Goal: Transaction & Acquisition: Book appointment/travel/reservation

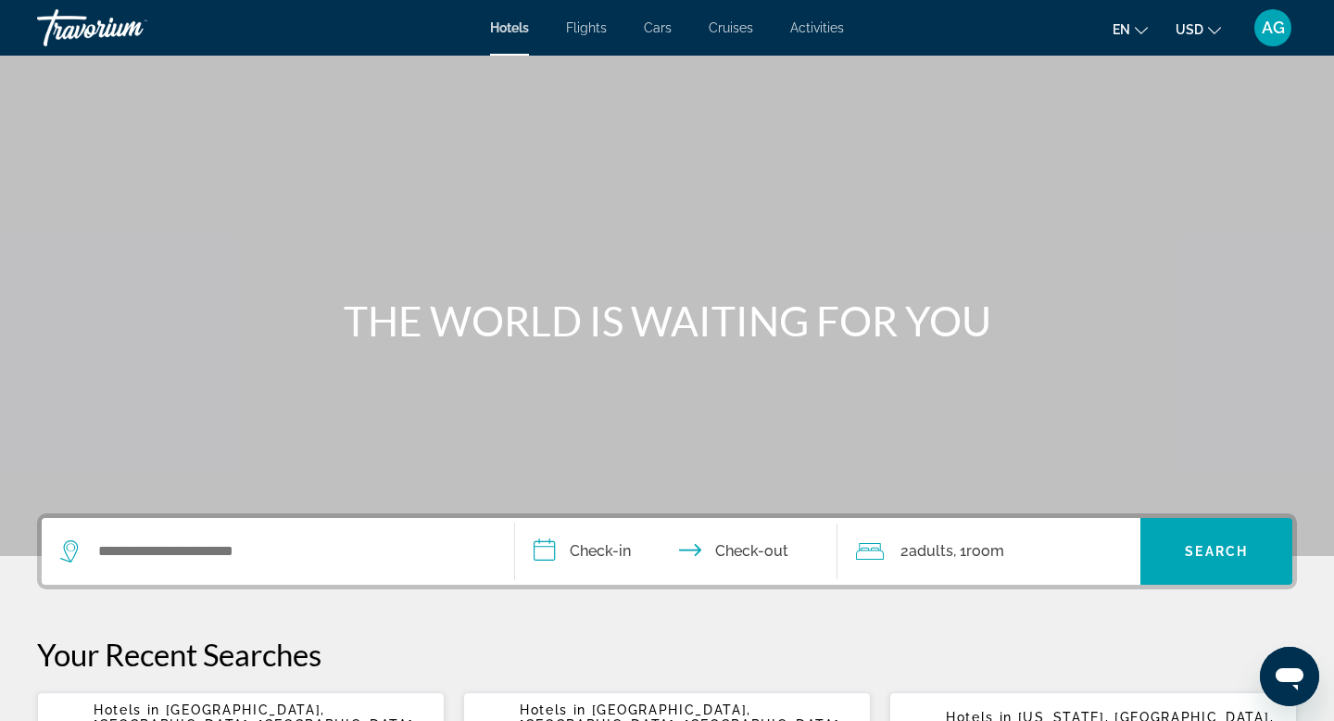
click at [146, 530] on div "Search widget" at bounding box center [278, 551] width 436 height 67
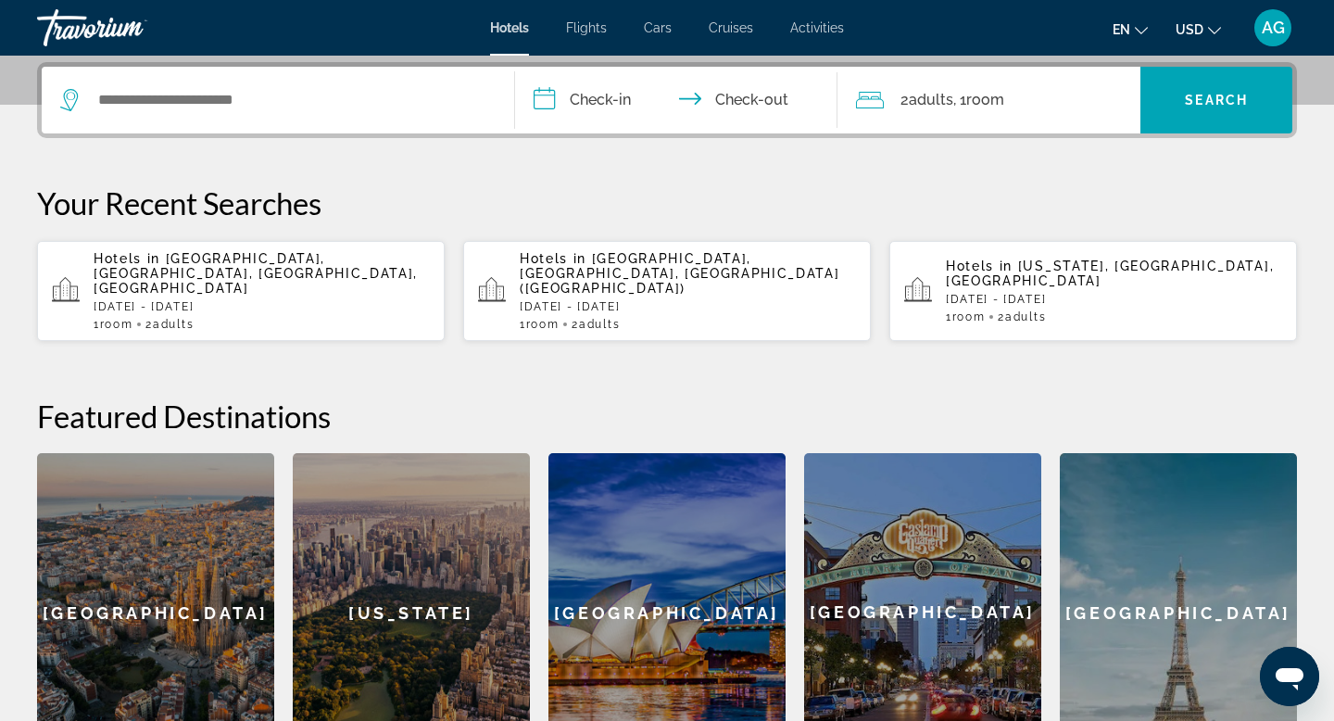
scroll to position [453, 0]
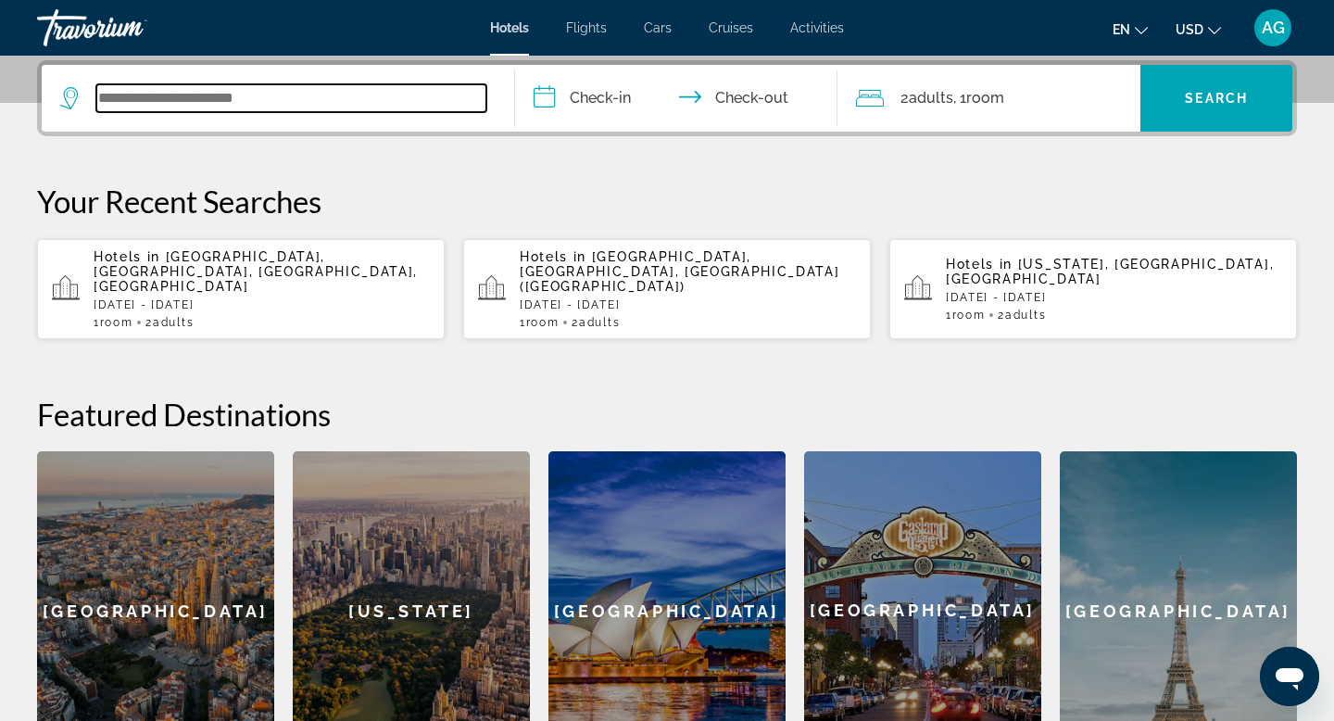
click at [118, 102] on input "Search widget" at bounding box center [291, 98] width 390 height 28
type input "*"
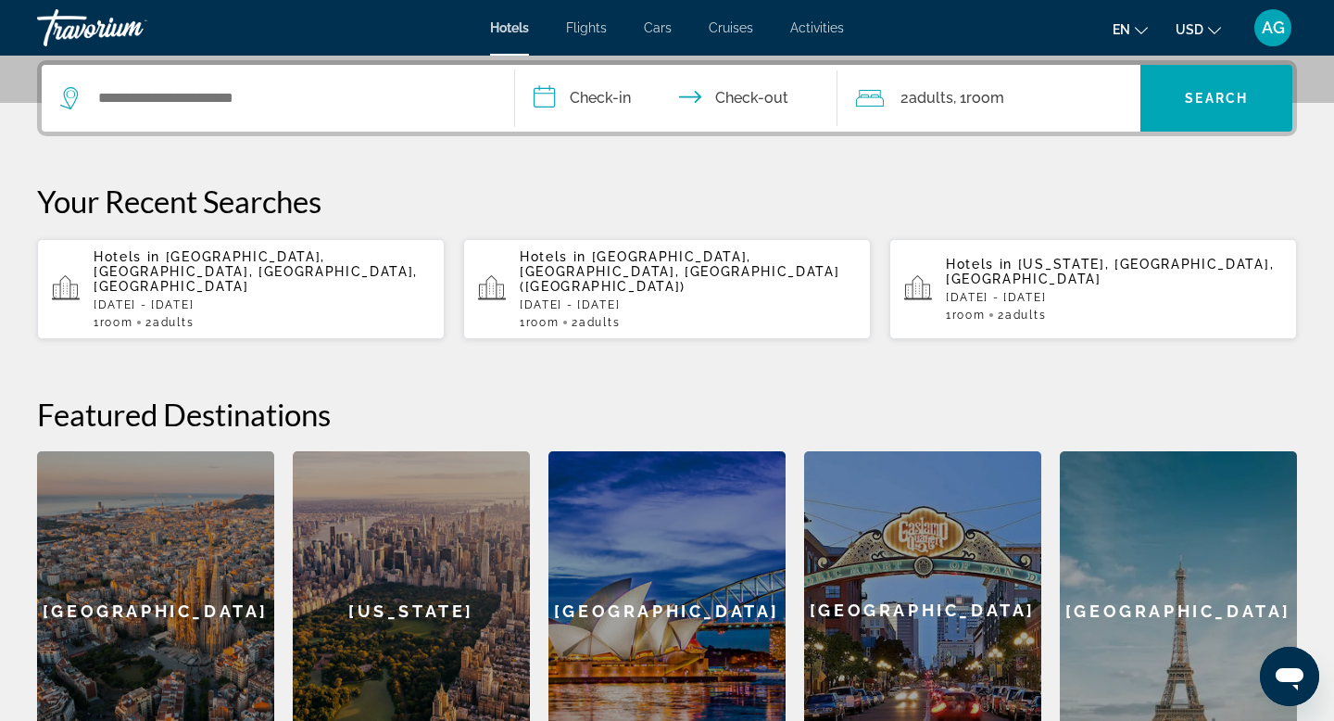
click at [578, 260] on span "Hotels in" at bounding box center [553, 256] width 67 height 15
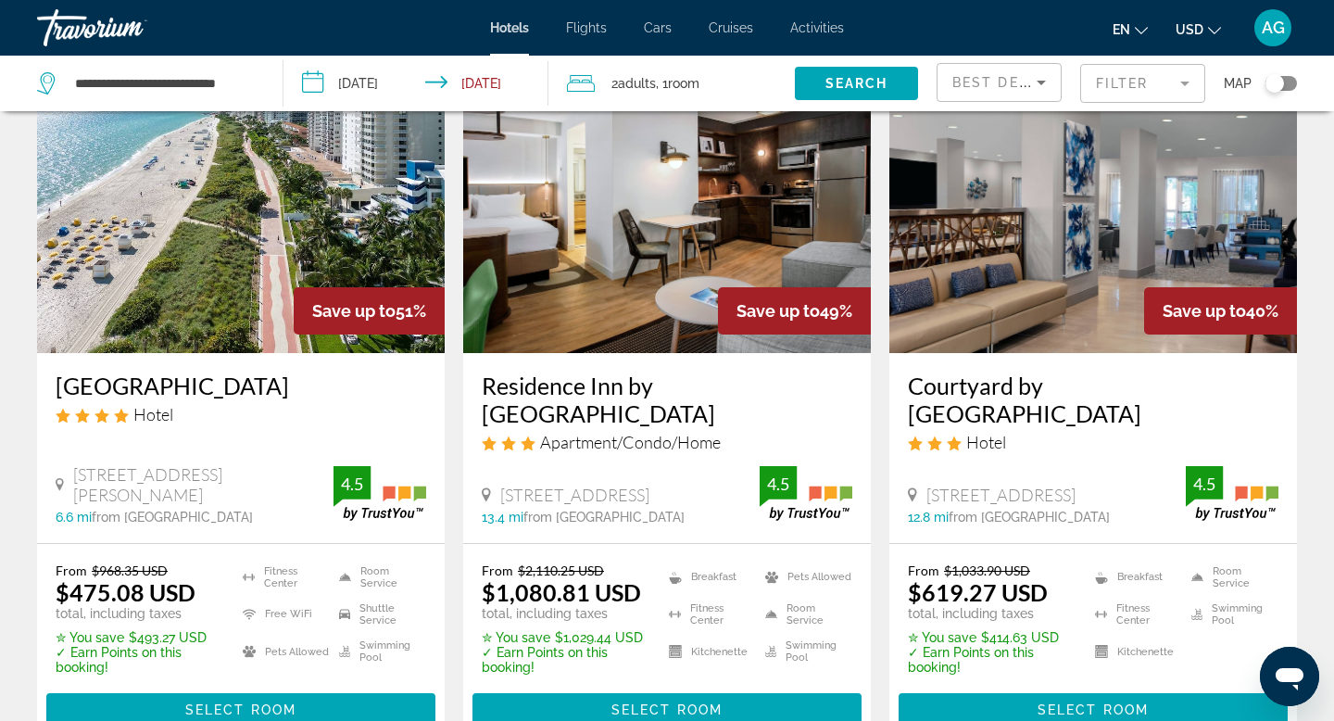
scroll to position [122, 0]
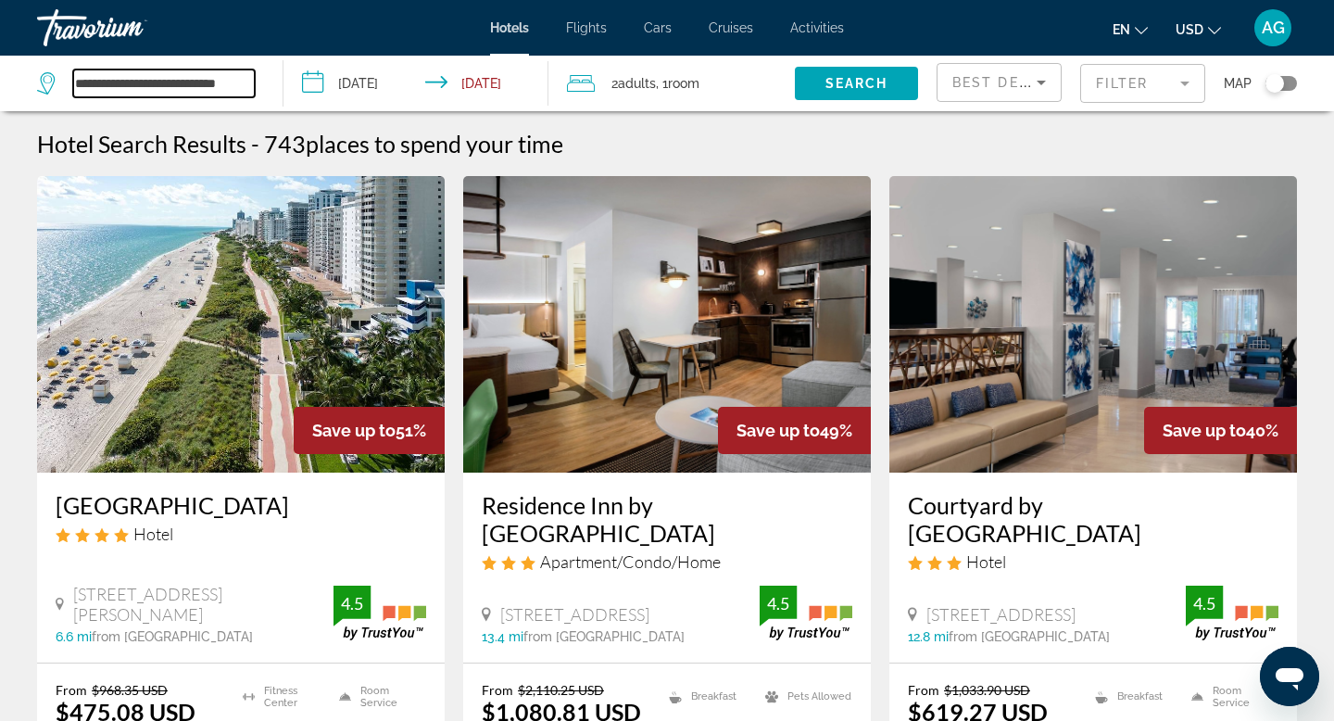
click at [148, 82] on input "**********" at bounding box center [164, 83] width 182 height 28
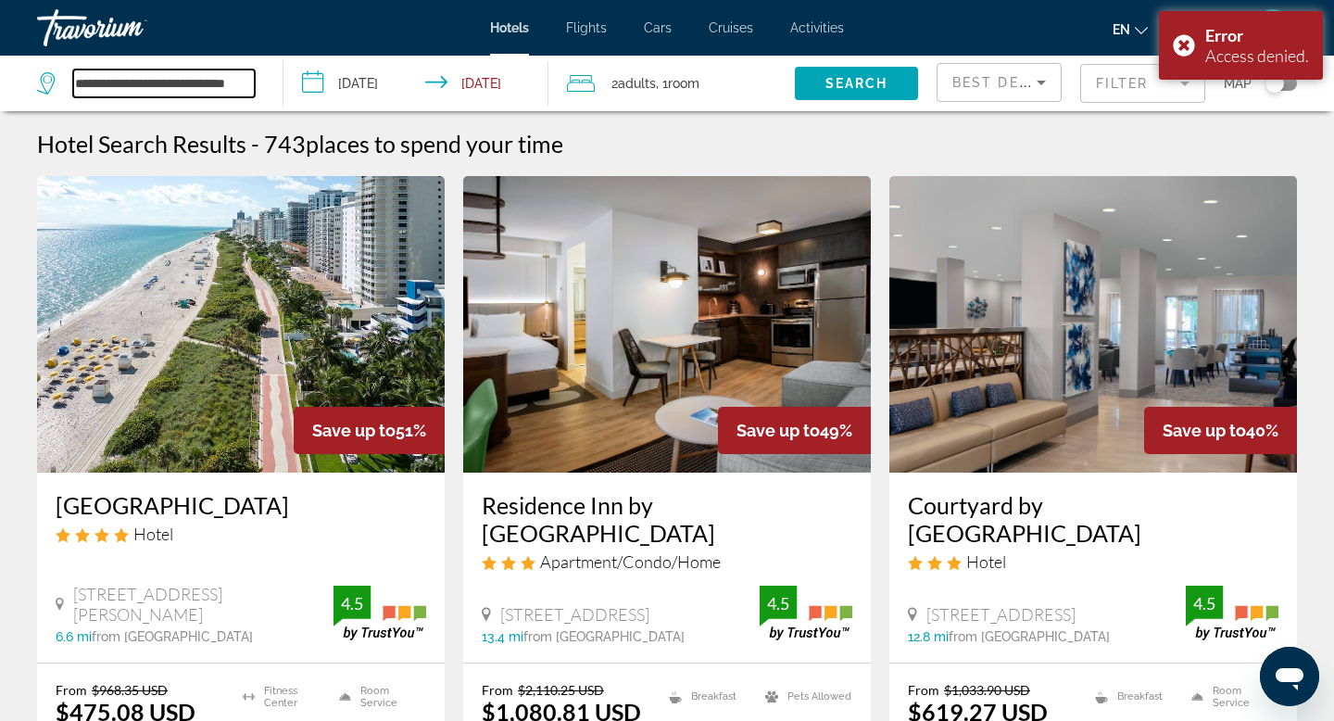
drag, startPoint x: 243, startPoint y: 83, endPoint x: 0, endPoint y: 74, distance: 243.0
click at [0, 74] on app-destination-search "**********" at bounding box center [142, 84] width 284 height 56
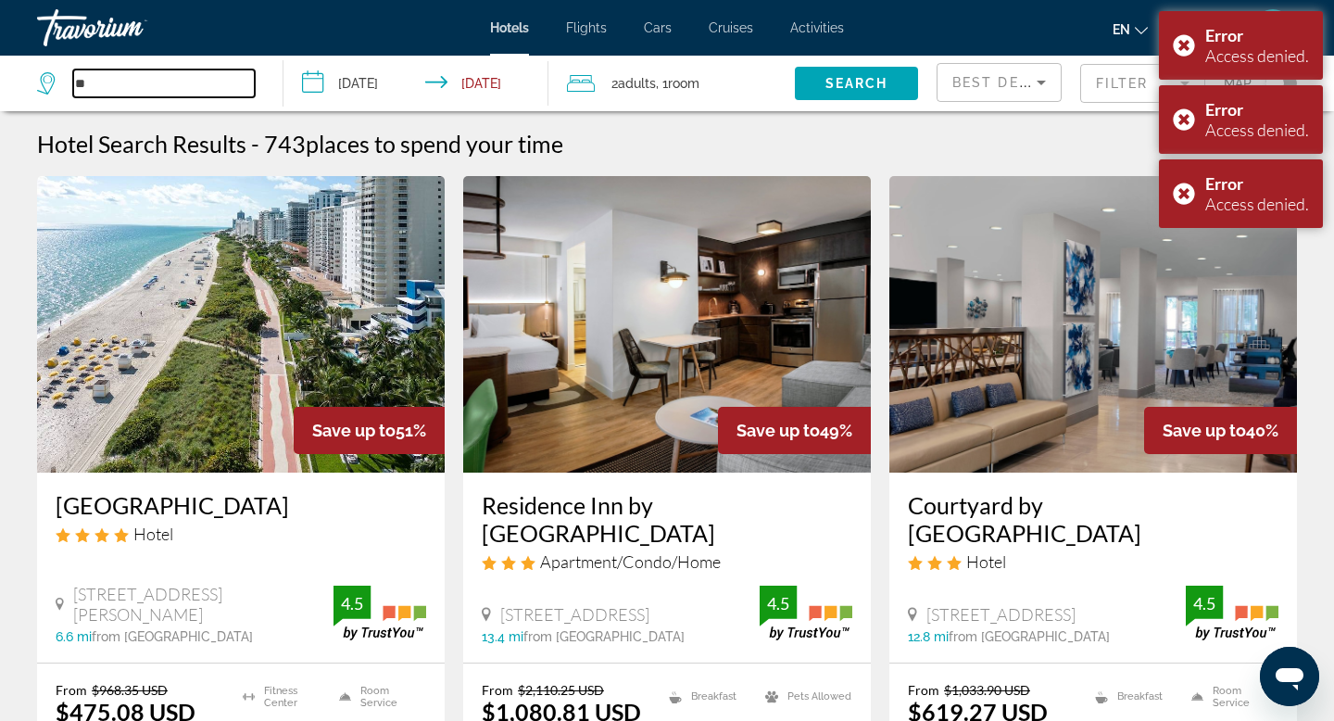
type input "*"
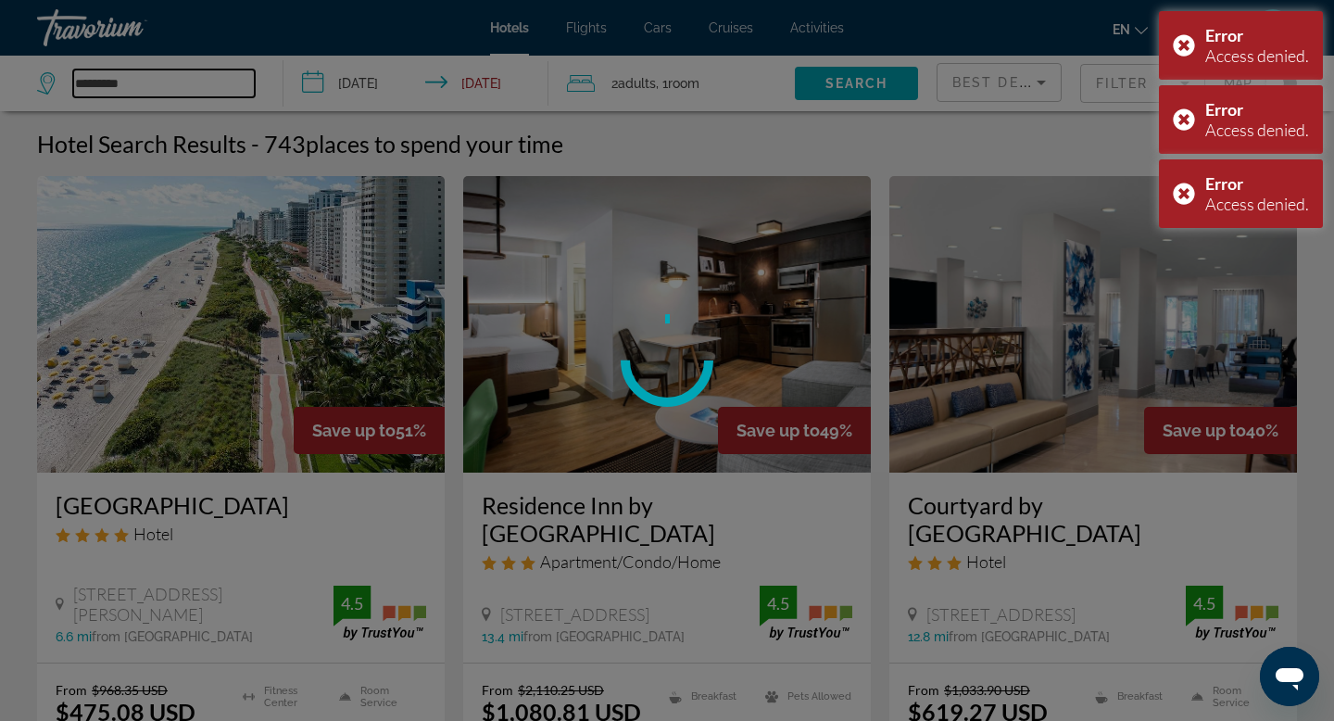
type input "*********"
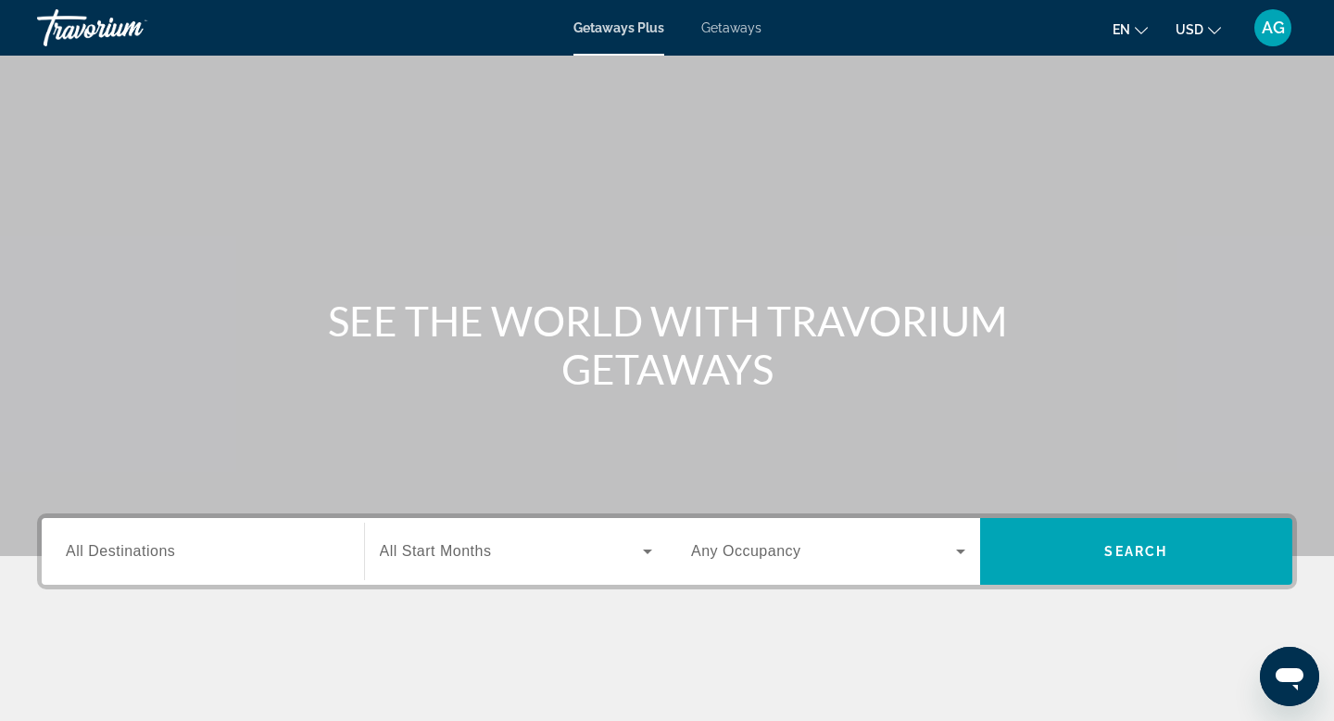
click at [147, 558] on span "All Destinations" at bounding box center [120, 551] width 109 height 16
click at [147, 558] on input "Destination All Destinations" at bounding box center [203, 552] width 274 height 22
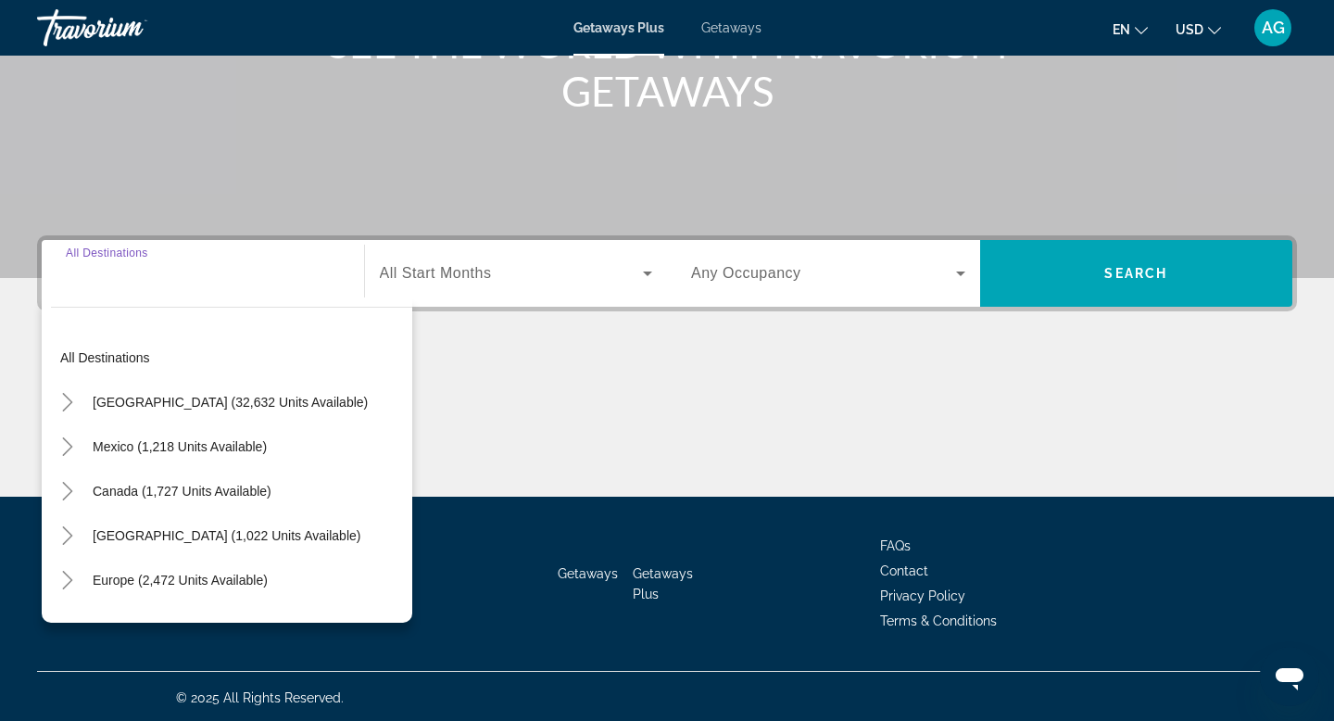
scroll to position [281, 0]
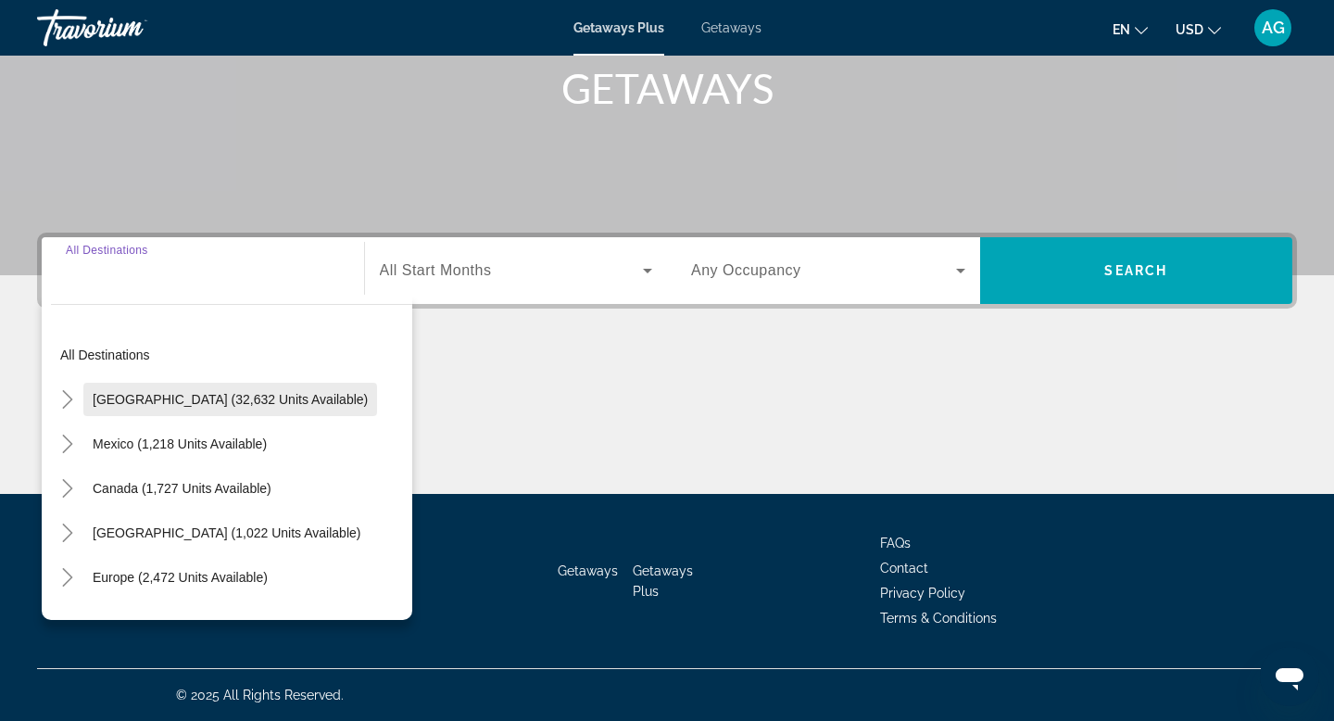
click at [99, 407] on span "Search widget" at bounding box center [230, 399] width 294 height 44
type input "**********"
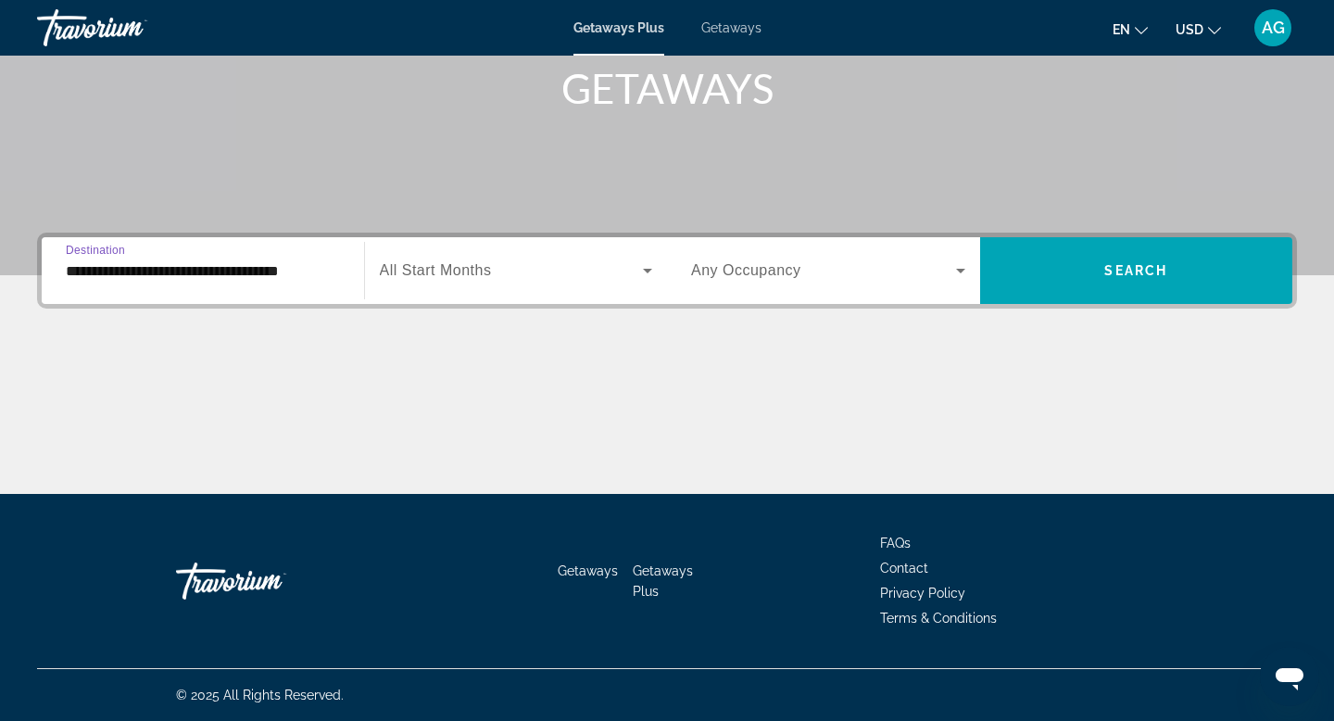
click at [648, 274] on icon "Search widget" at bounding box center [648, 270] width 22 height 22
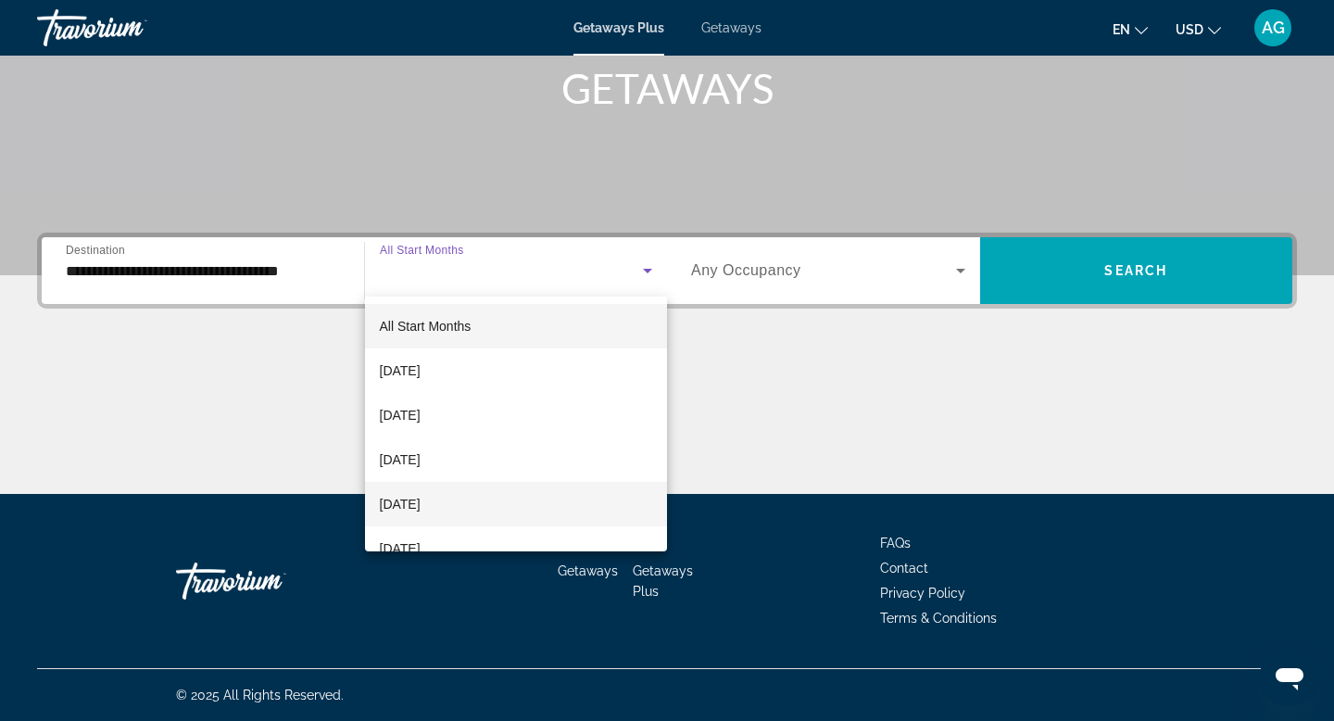
click at [474, 499] on mat-option "[DATE]" at bounding box center [516, 504] width 303 height 44
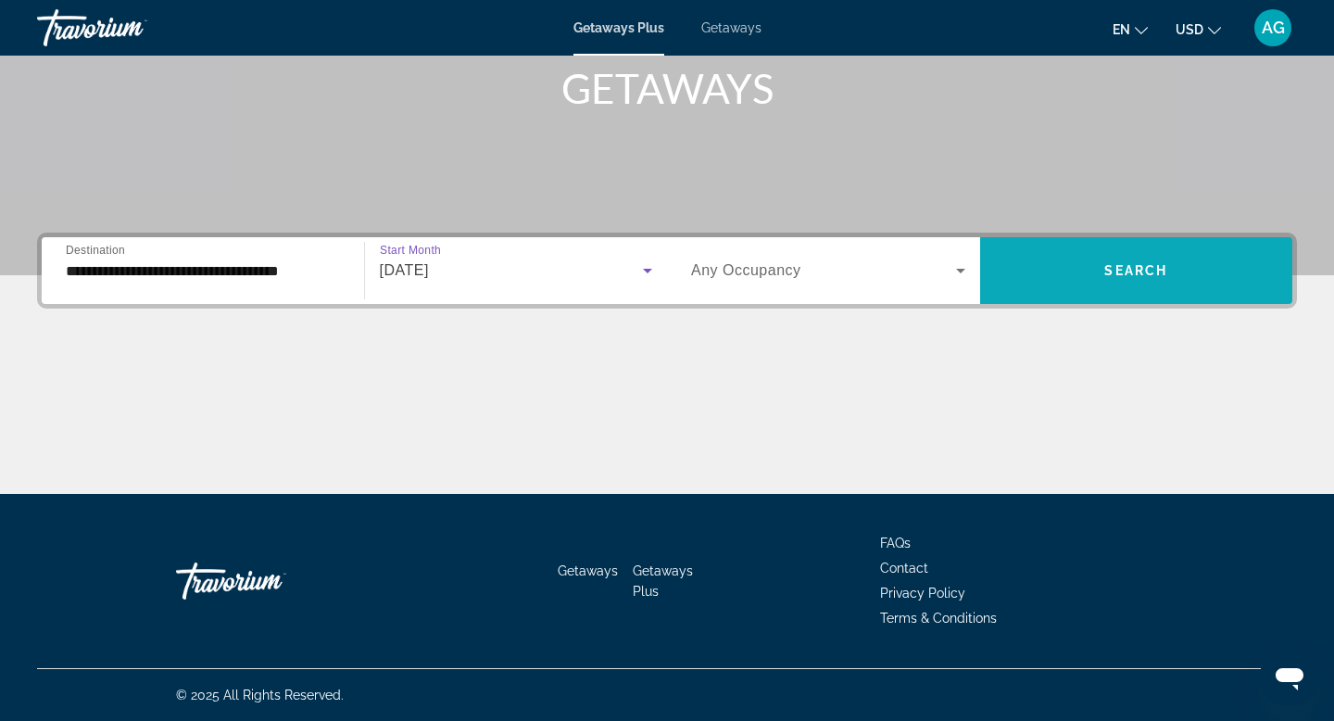
click at [1179, 268] on span "Search widget" at bounding box center [1136, 270] width 313 height 44
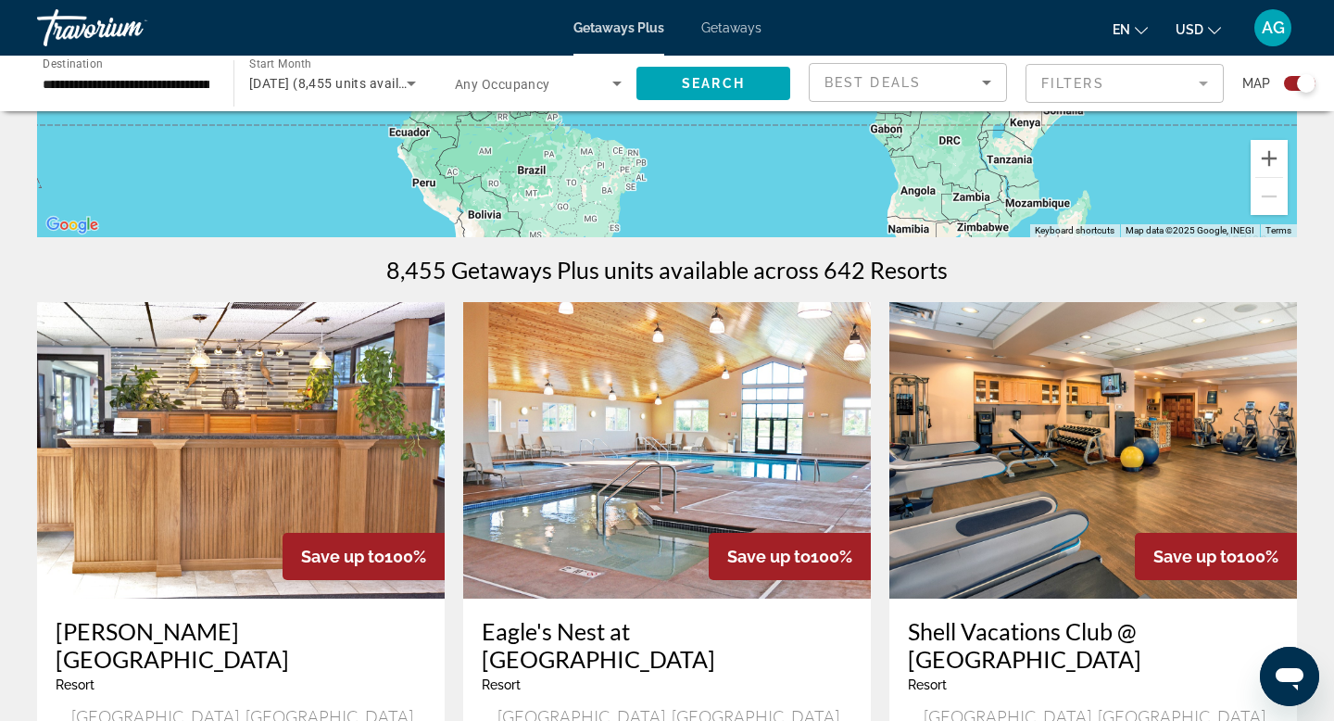
scroll to position [440, 0]
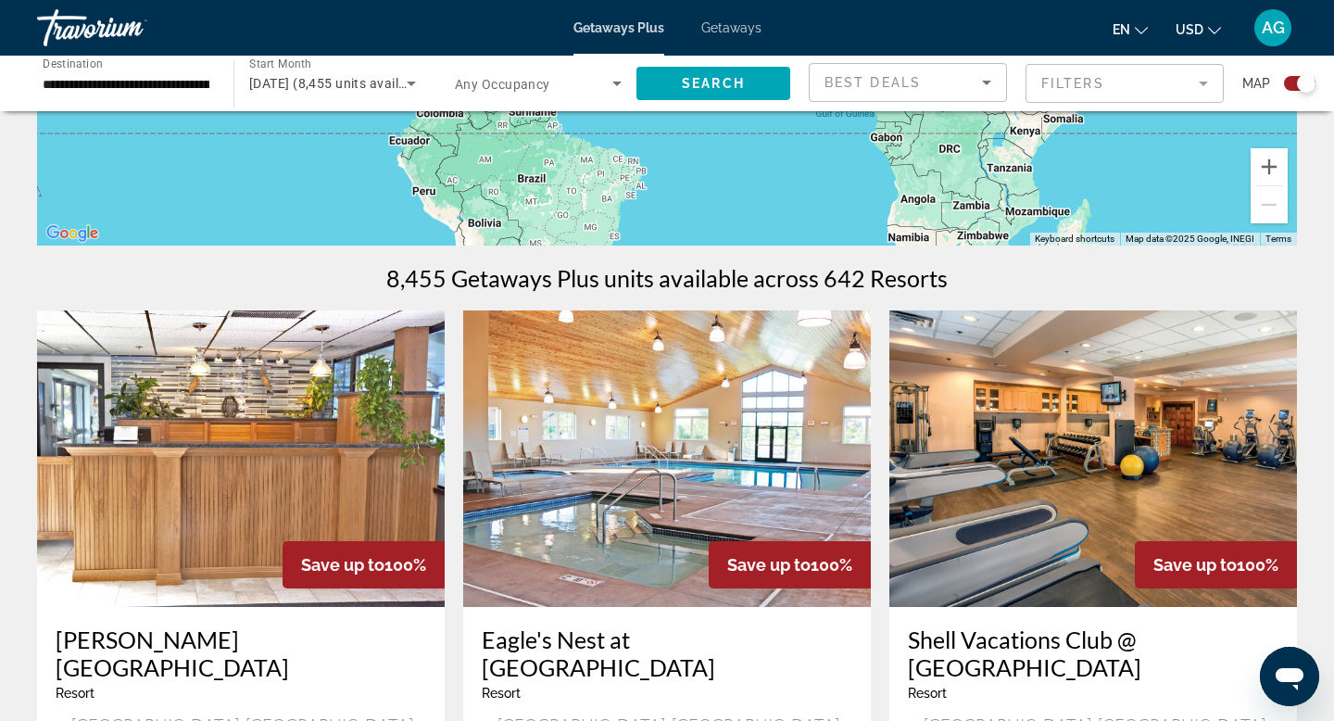
click at [713, 25] on span "Getaways" at bounding box center [731, 27] width 60 height 15
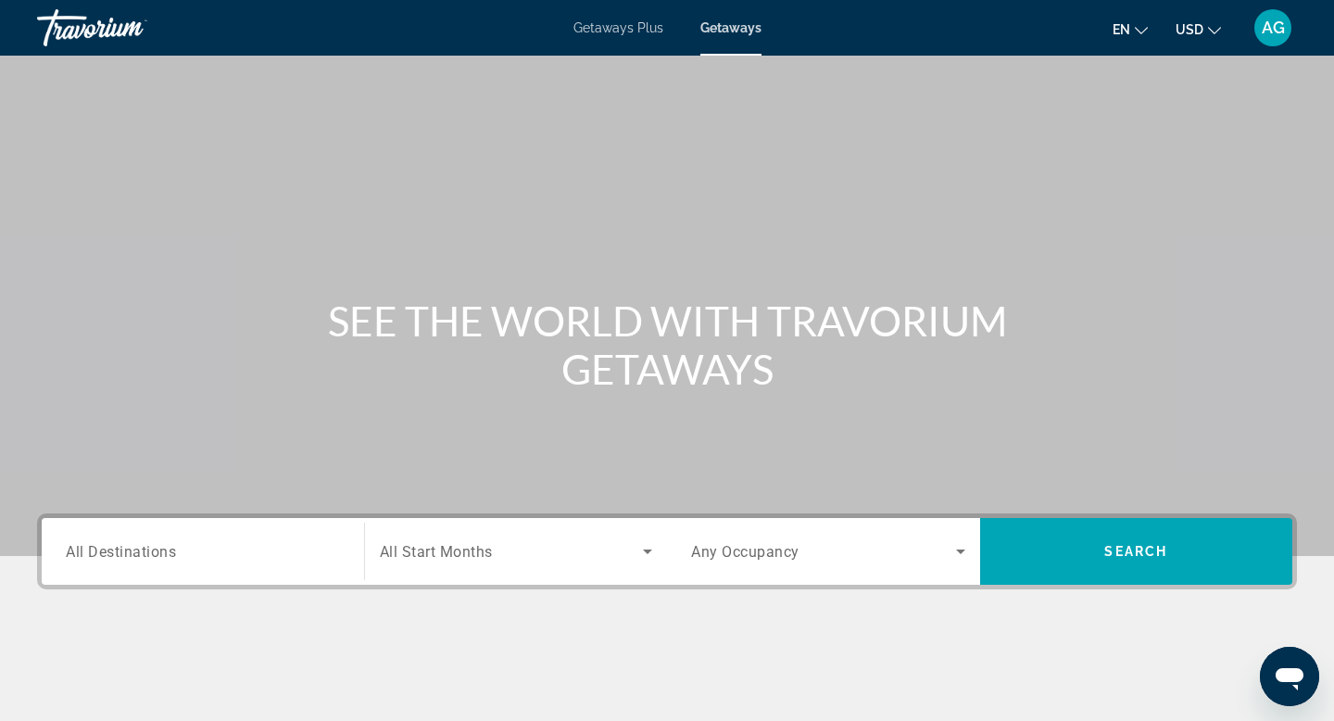
click at [211, 543] on input "Destination All Destinations" at bounding box center [203, 552] width 274 height 22
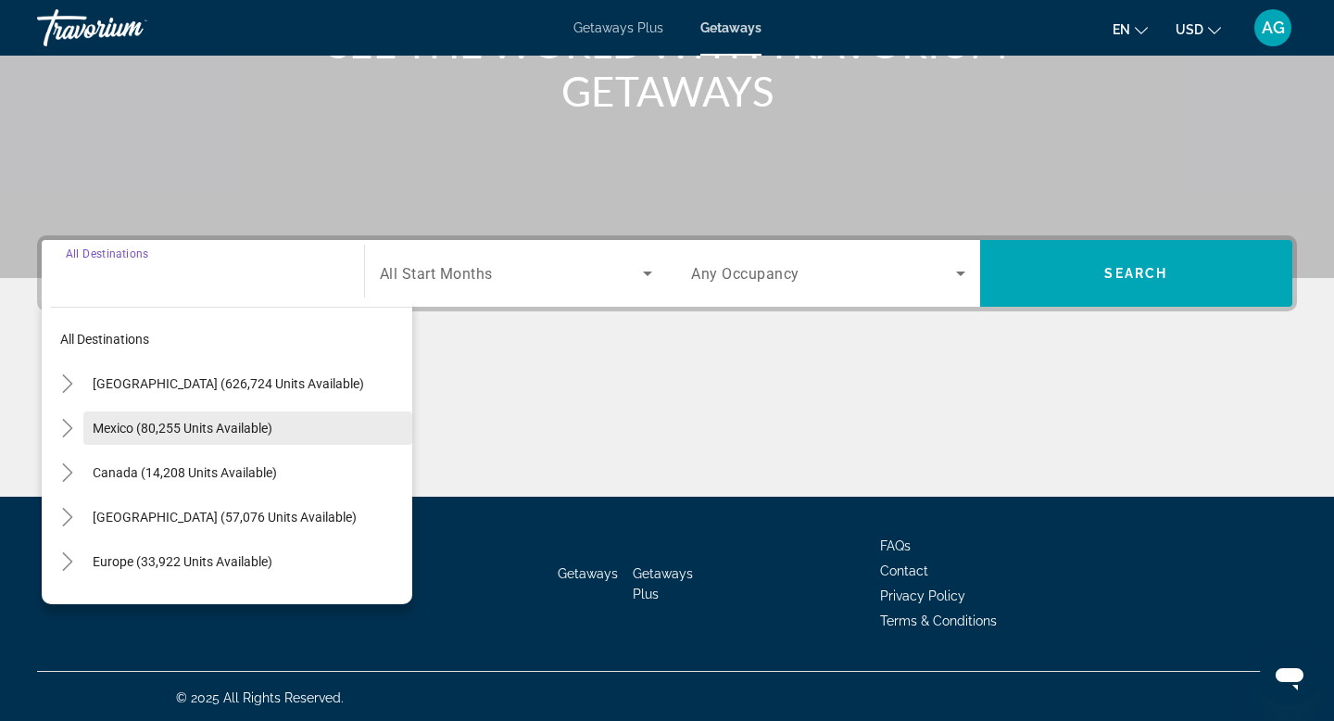
scroll to position [281, 0]
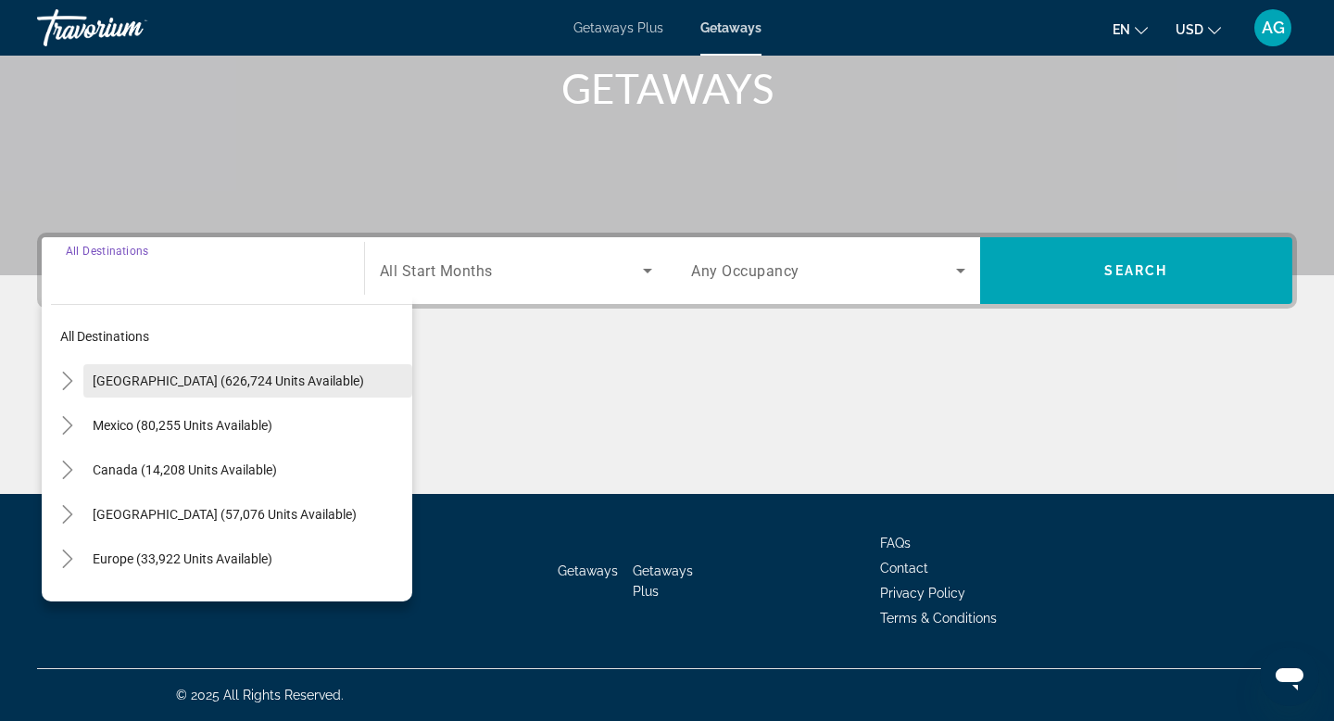
click at [122, 376] on span "[GEOGRAPHIC_DATA] (626,724 units available)" at bounding box center [229, 380] width 272 height 15
type input "**********"
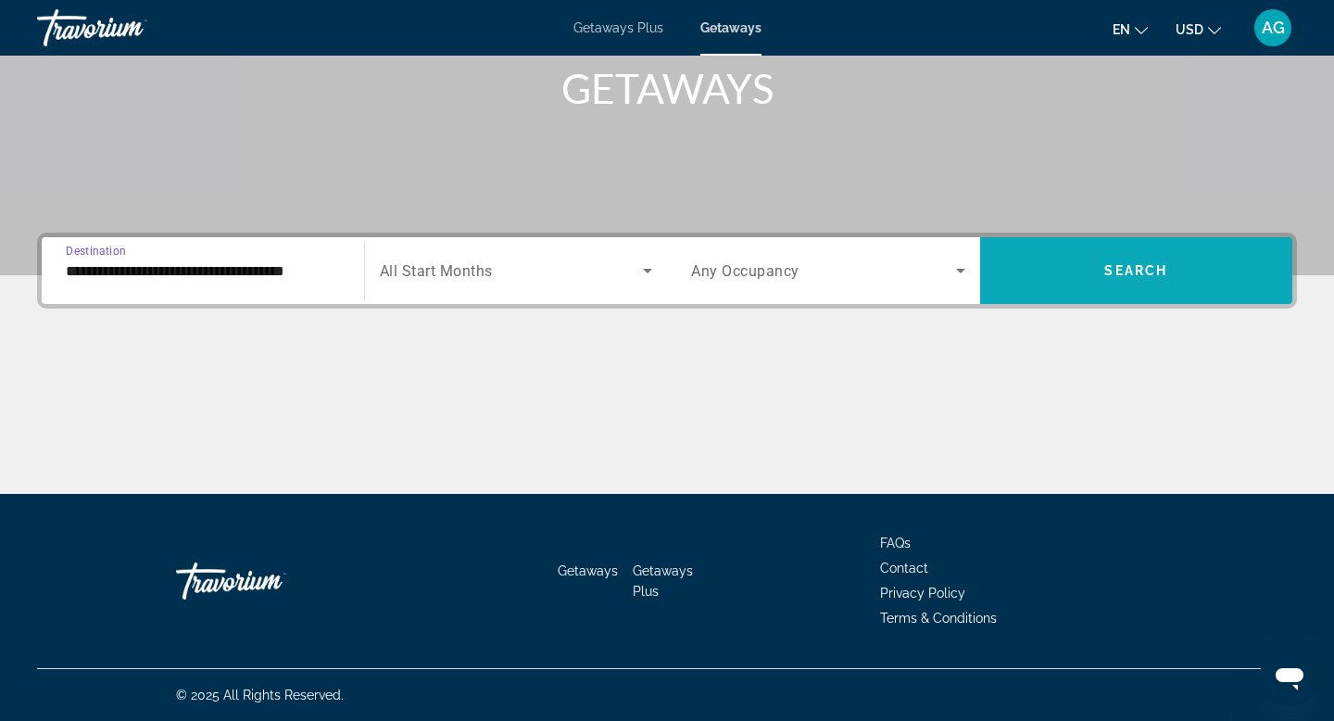
click at [1181, 286] on span "Search widget" at bounding box center [1136, 270] width 313 height 44
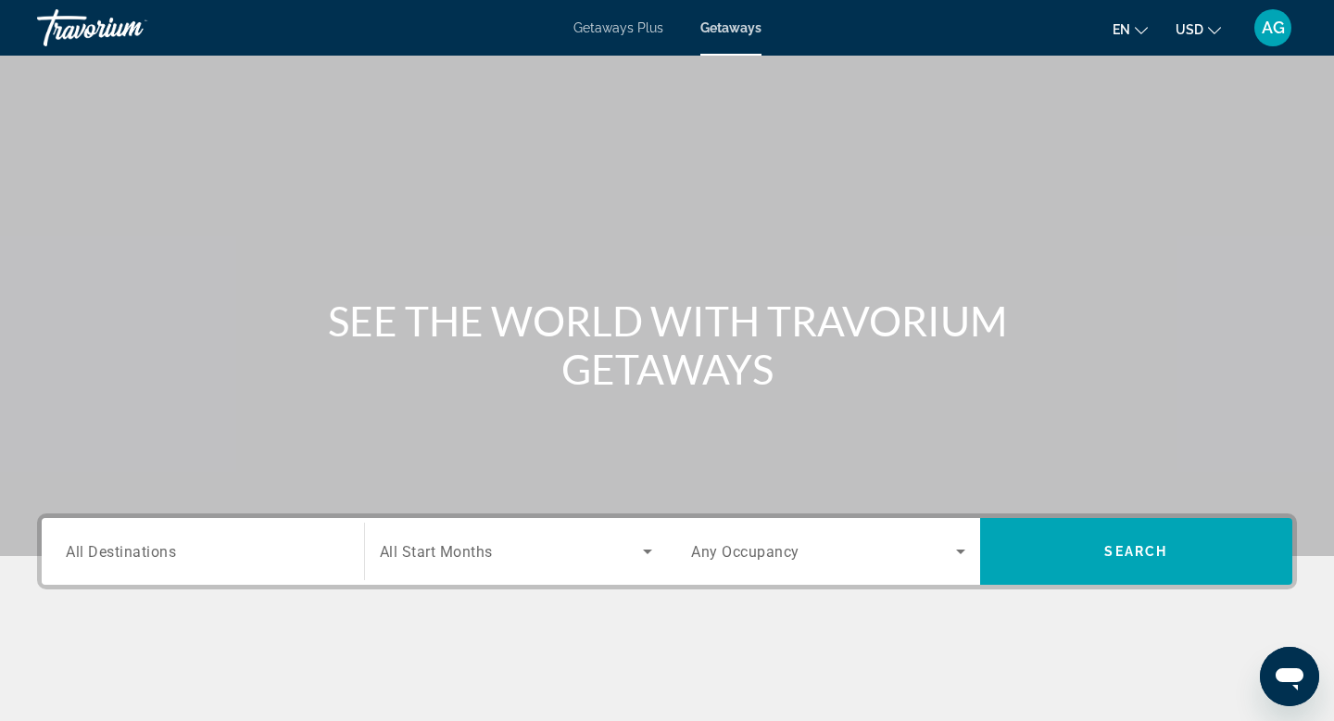
click at [635, 23] on span "Getaways Plus" at bounding box center [619, 27] width 90 height 15
click at [143, 561] on div "Destination All Destinations" at bounding box center [203, 551] width 274 height 53
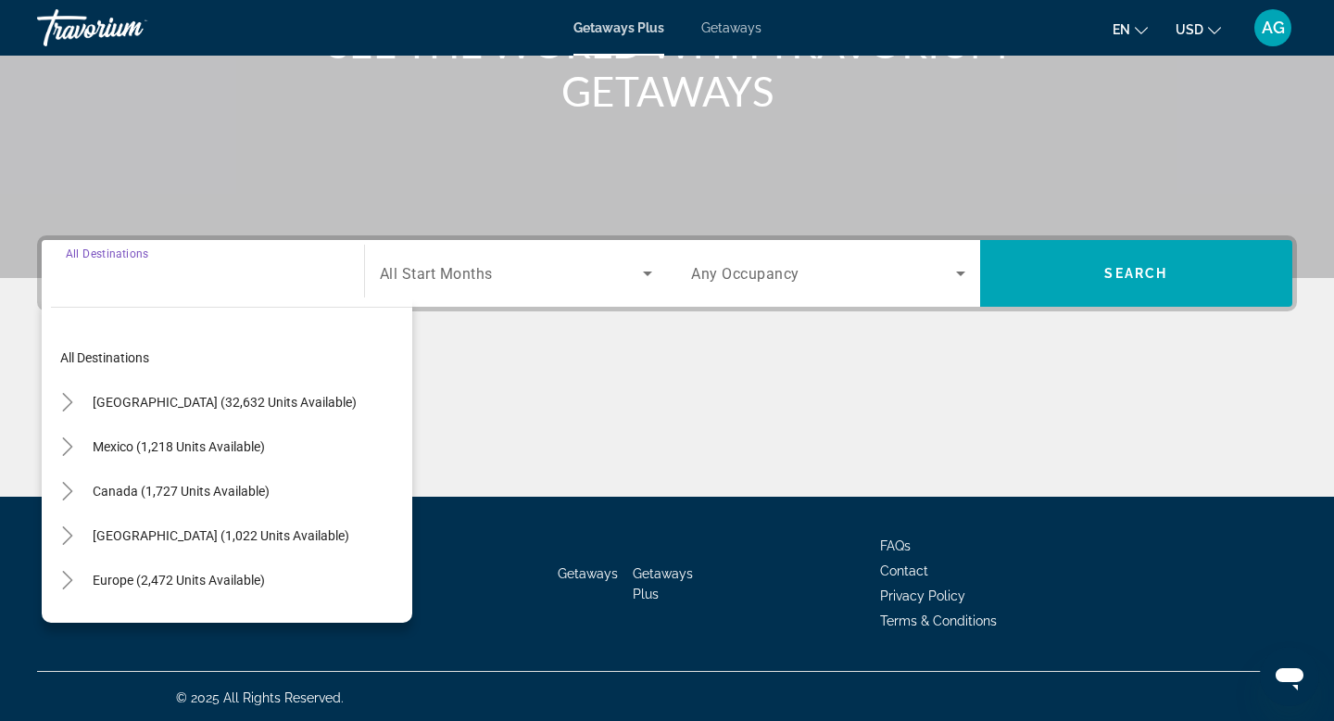
scroll to position [281, 0]
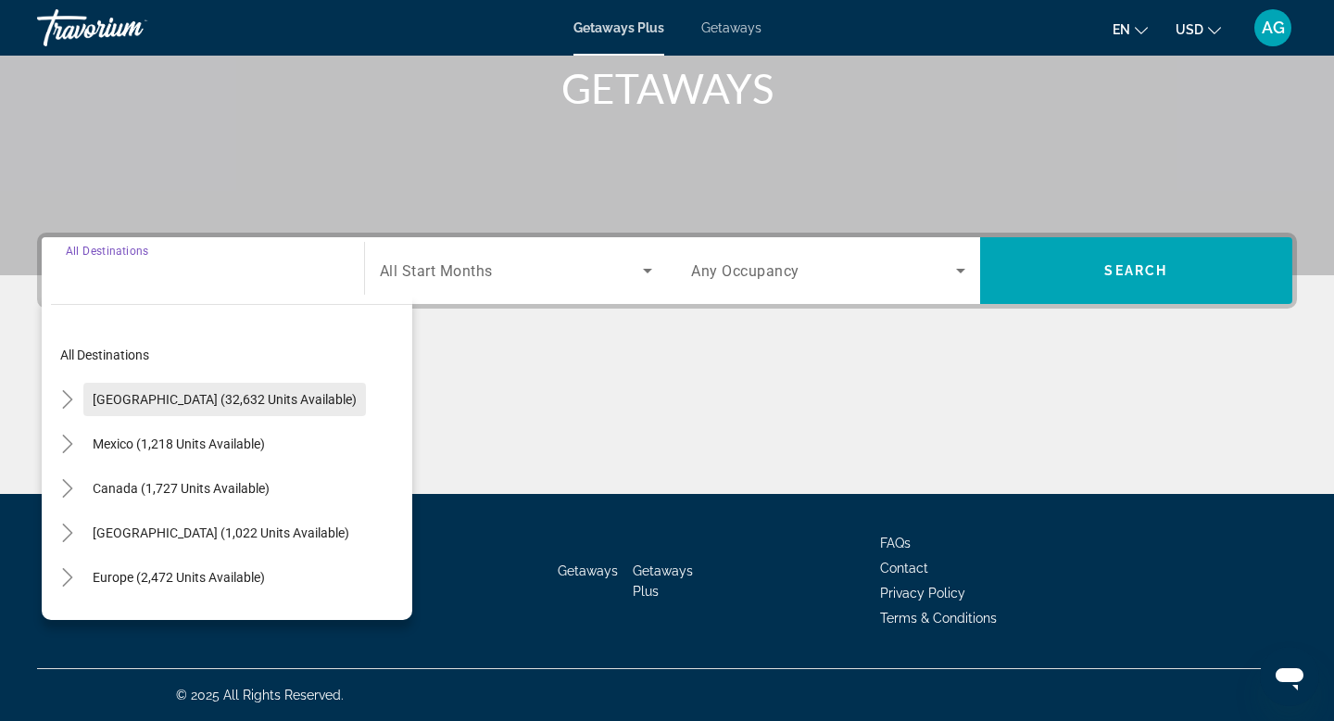
click at [201, 400] on span "[GEOGRAPHIC_DATA] (32,632 units available)" at bounding box center [225, 399] width 264 height 15
type input "**********"
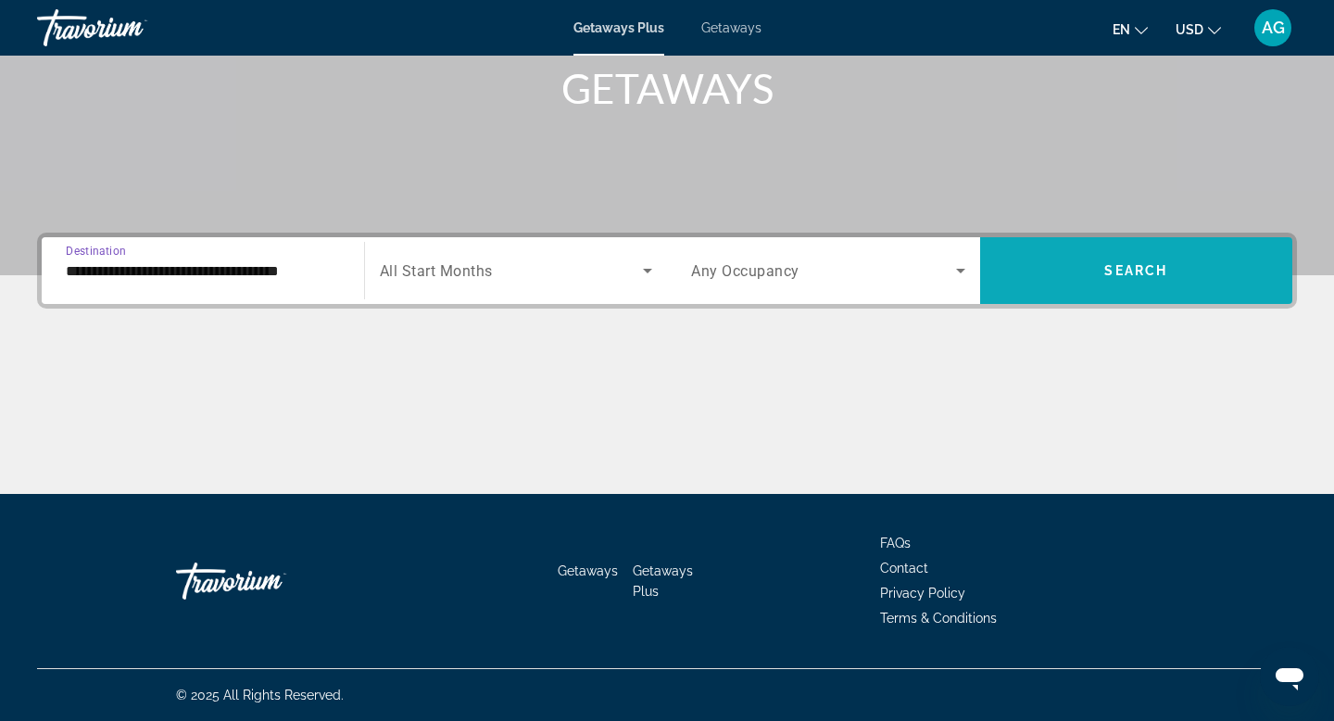
click at [1068, 279] on span "Search widget" at bounding box center [1136, 270] width 313 height 44
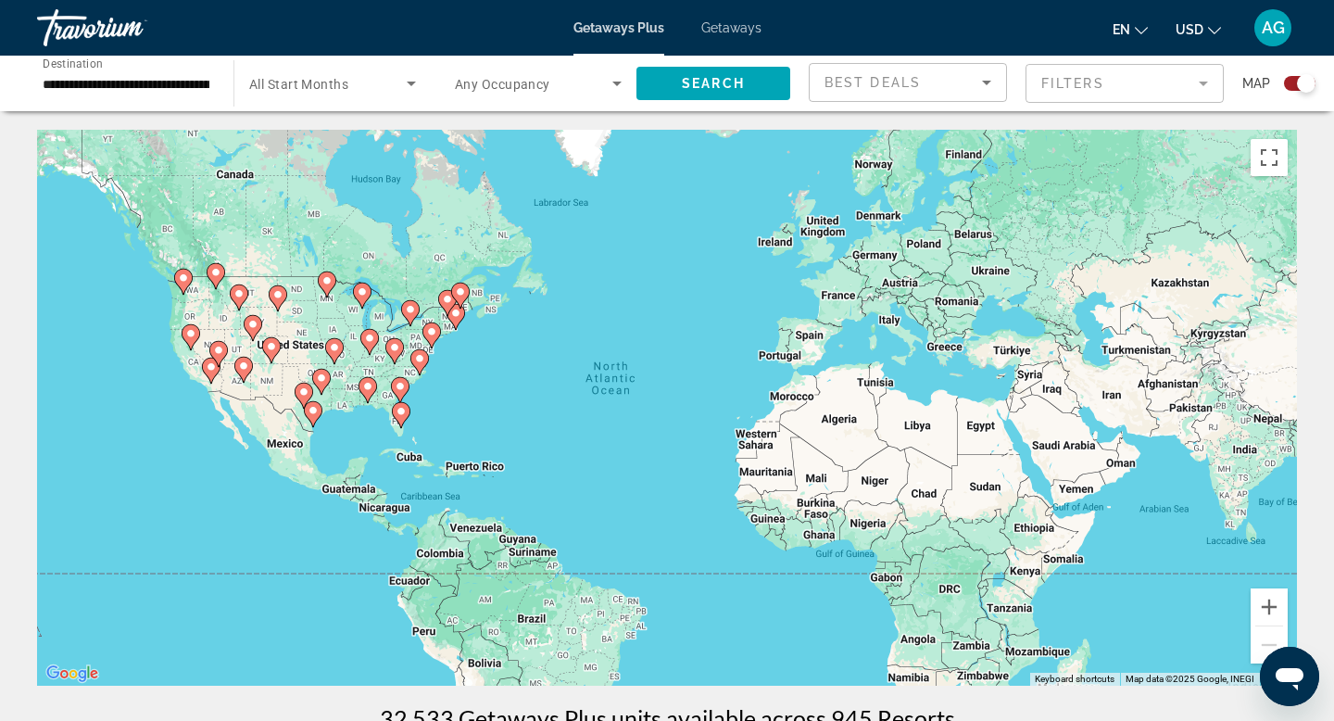
scroll to position [3, 0]
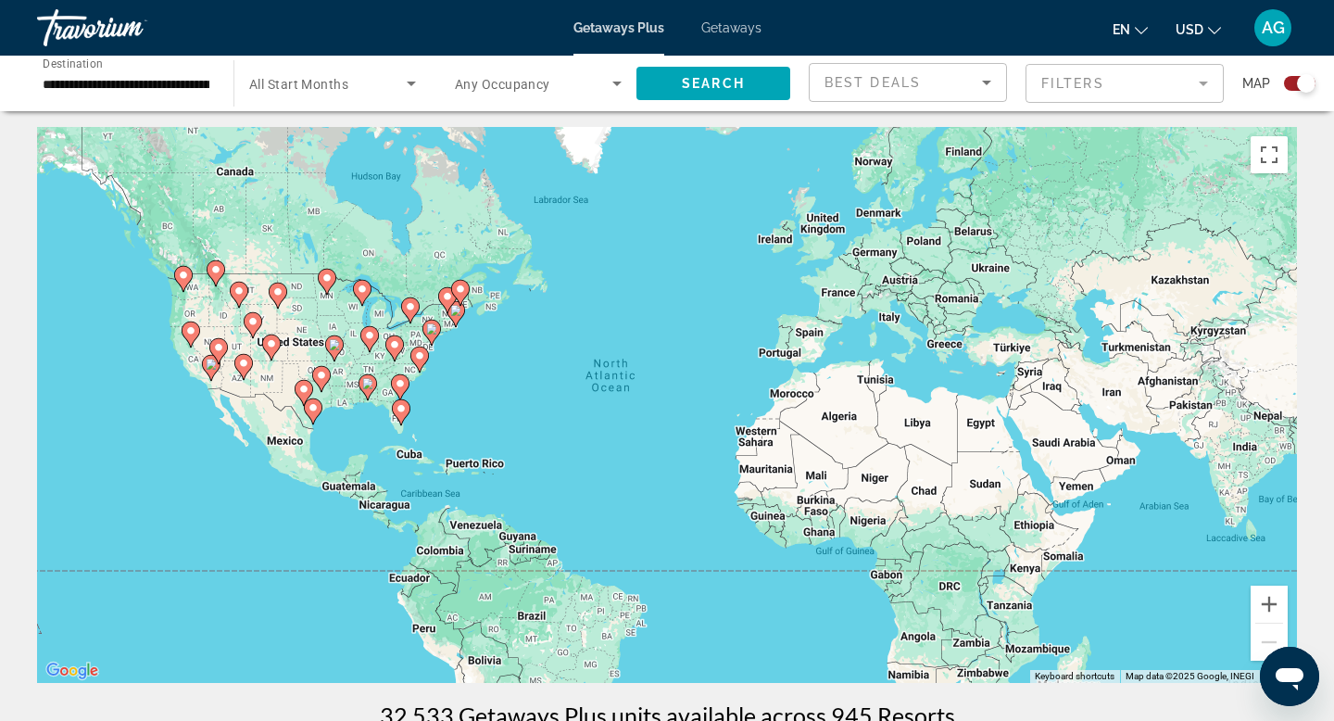
click at [719, 24] on span "Getaways" at bounding box center [731, 27] width 60 height 15
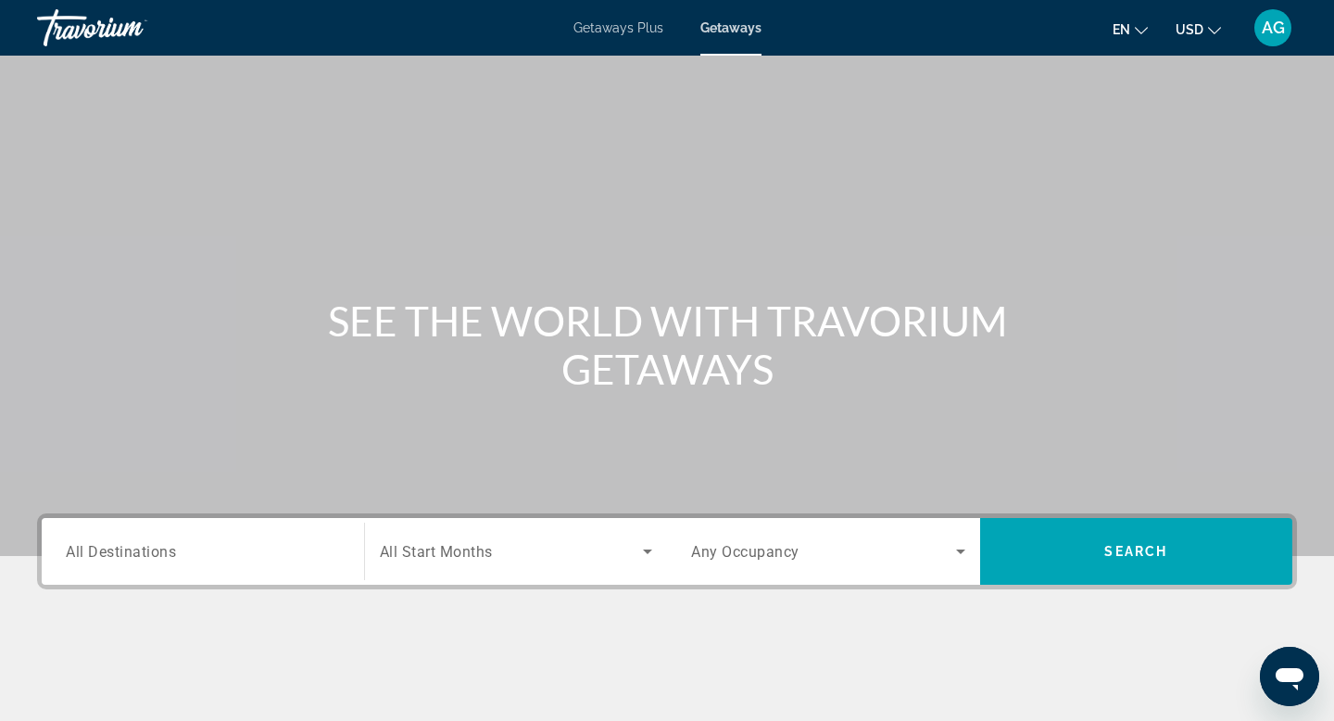
click at [171, 550] on span "All Destinations" at bounding box center [121, 551] width 110 height 18
click at [171, 550] on input "Destination All Destinations" at bounding box center [203, 552] width 274 height 22
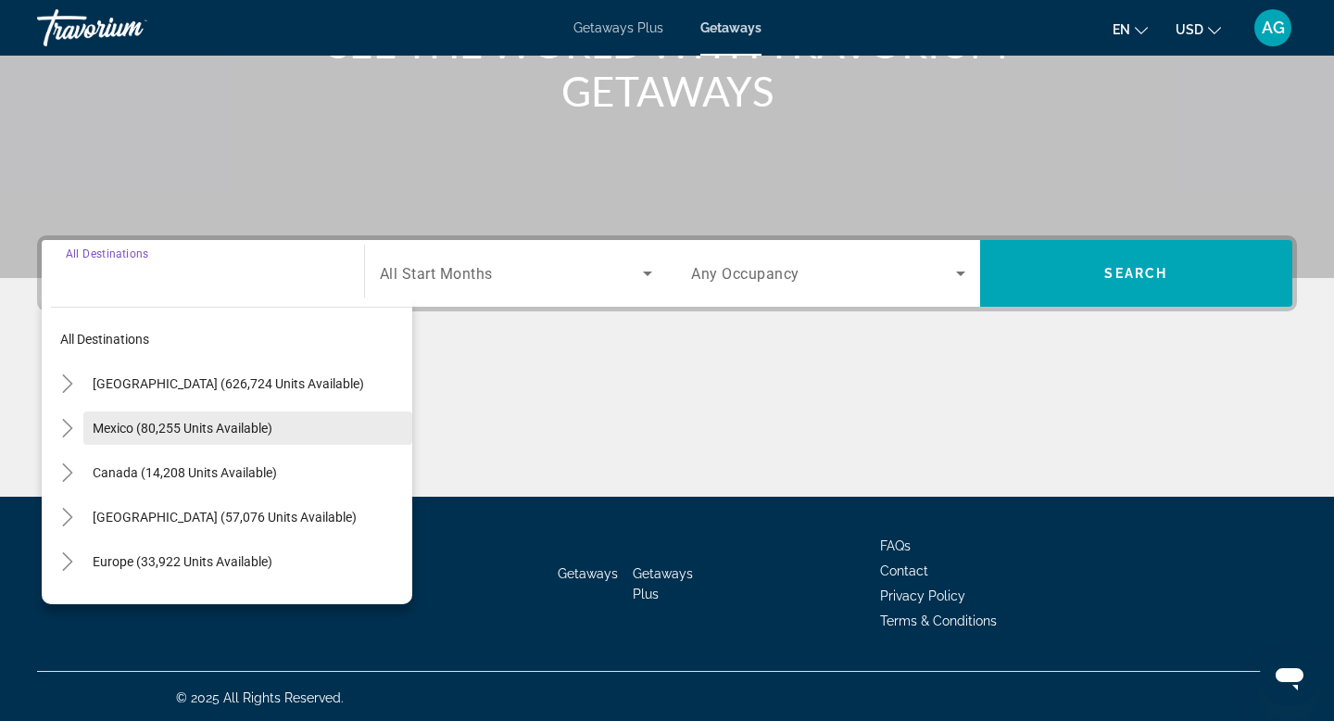
scroll to position [281, 0]
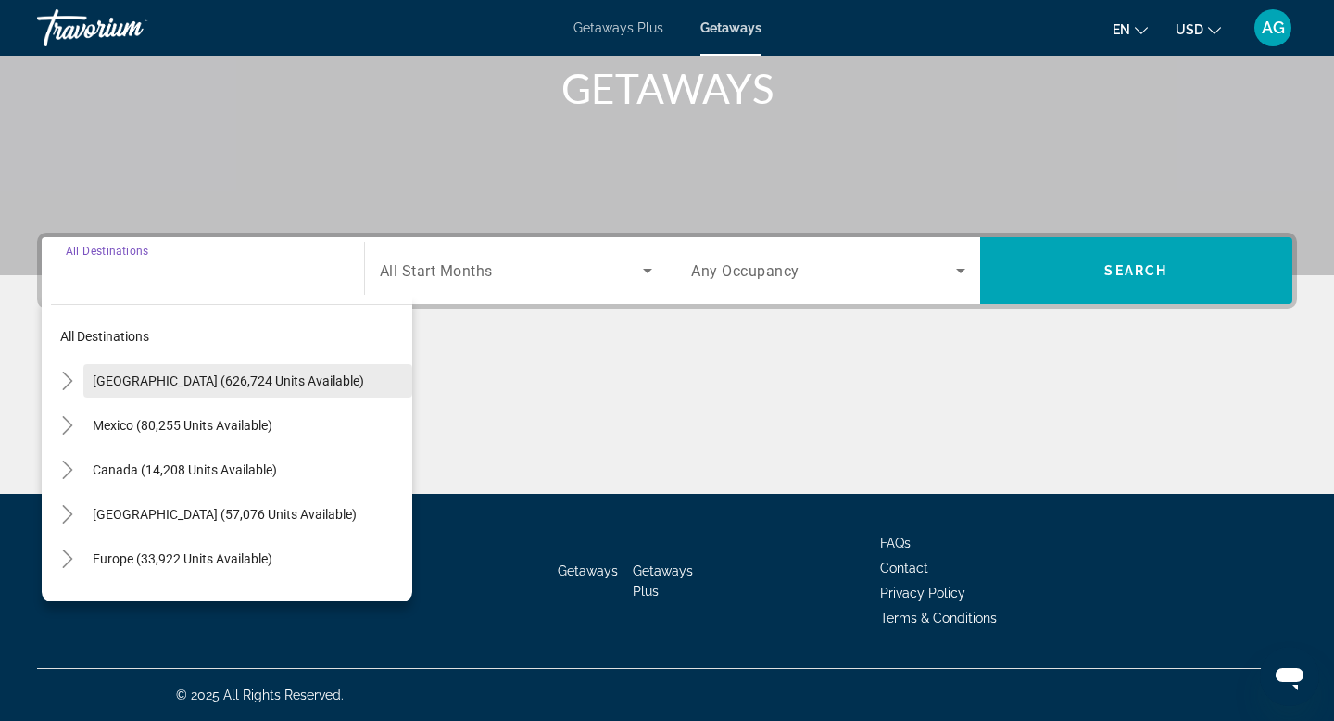
click at [139, 387] on span "[GEOGRAPHIC_DATA] (626,724 units available)" at bounding box center [229, 380] width 272 height 15
type input "**********"
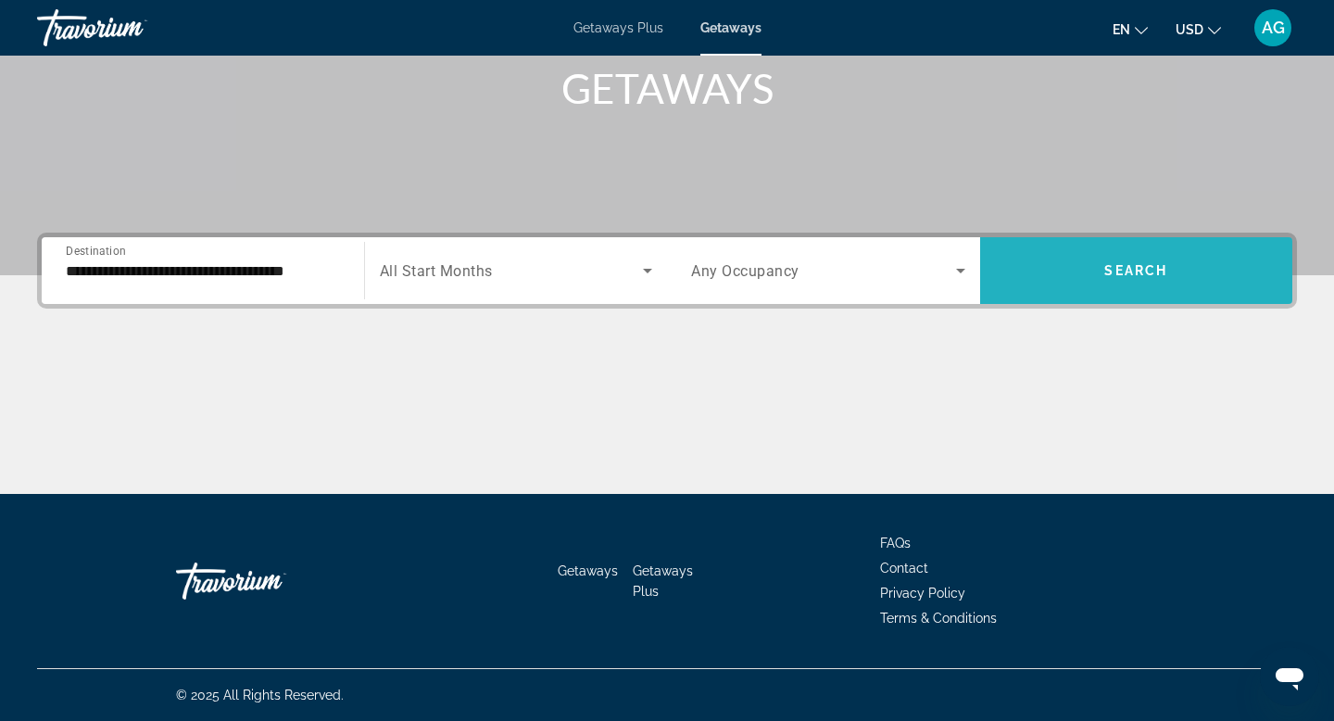
click at [1158, 284] on span "Search widget" at bounding box center [1136, 270] width 313 height 44
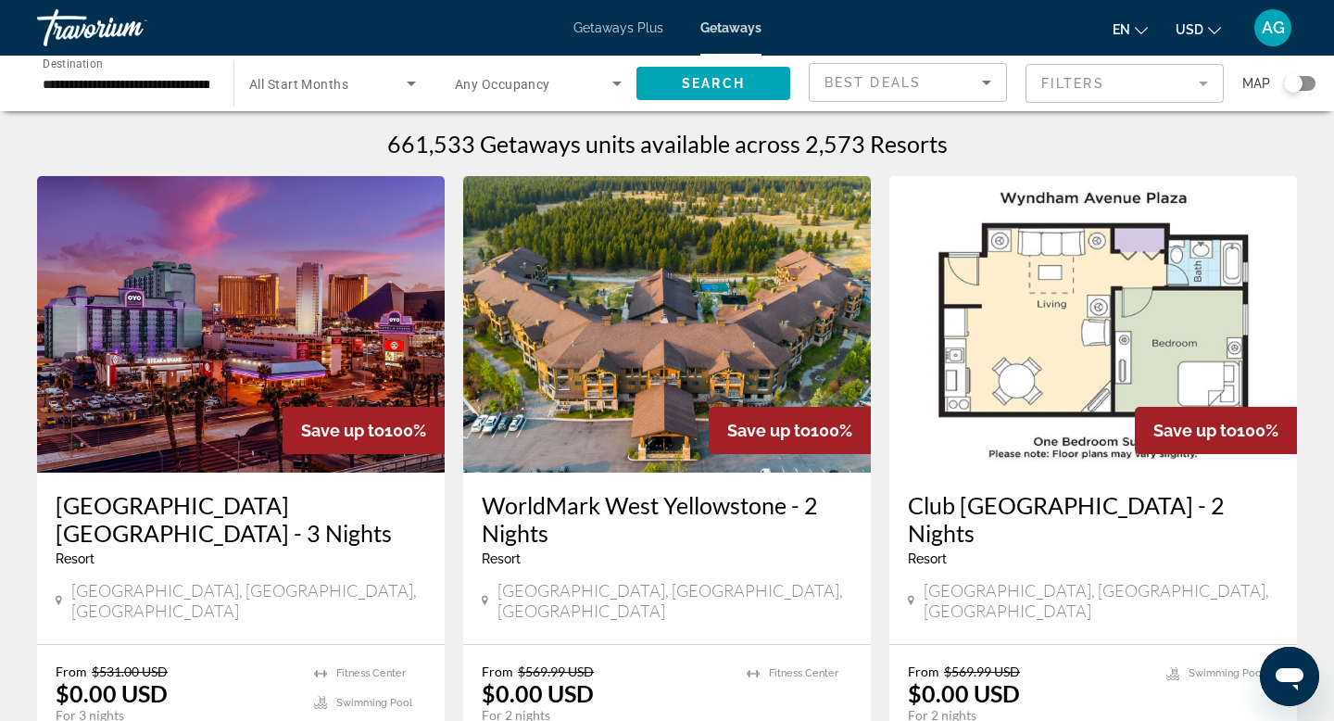
click at [673, 332] on img "Main content" at bounding box center [667, 324] width 408 height 297
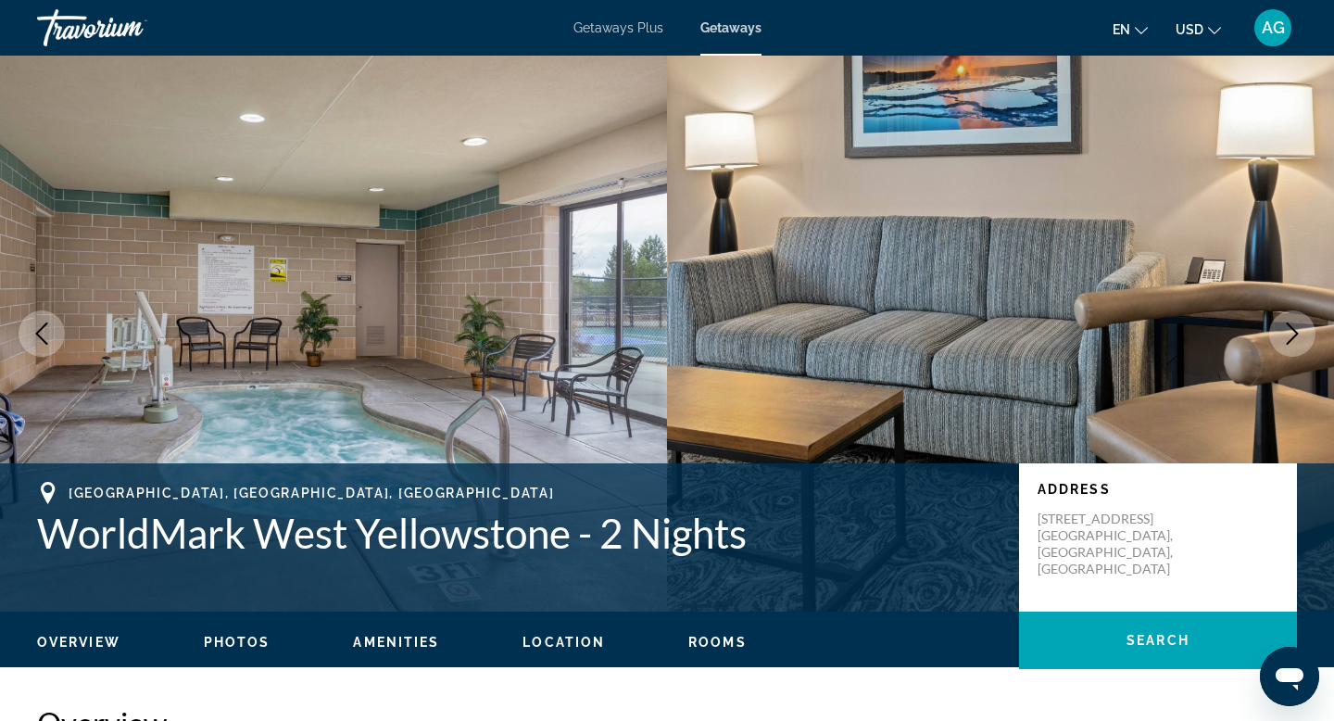
click at [1288, 333] on icon "Next image" at bounding box center [1293, 333] width 22 height 22
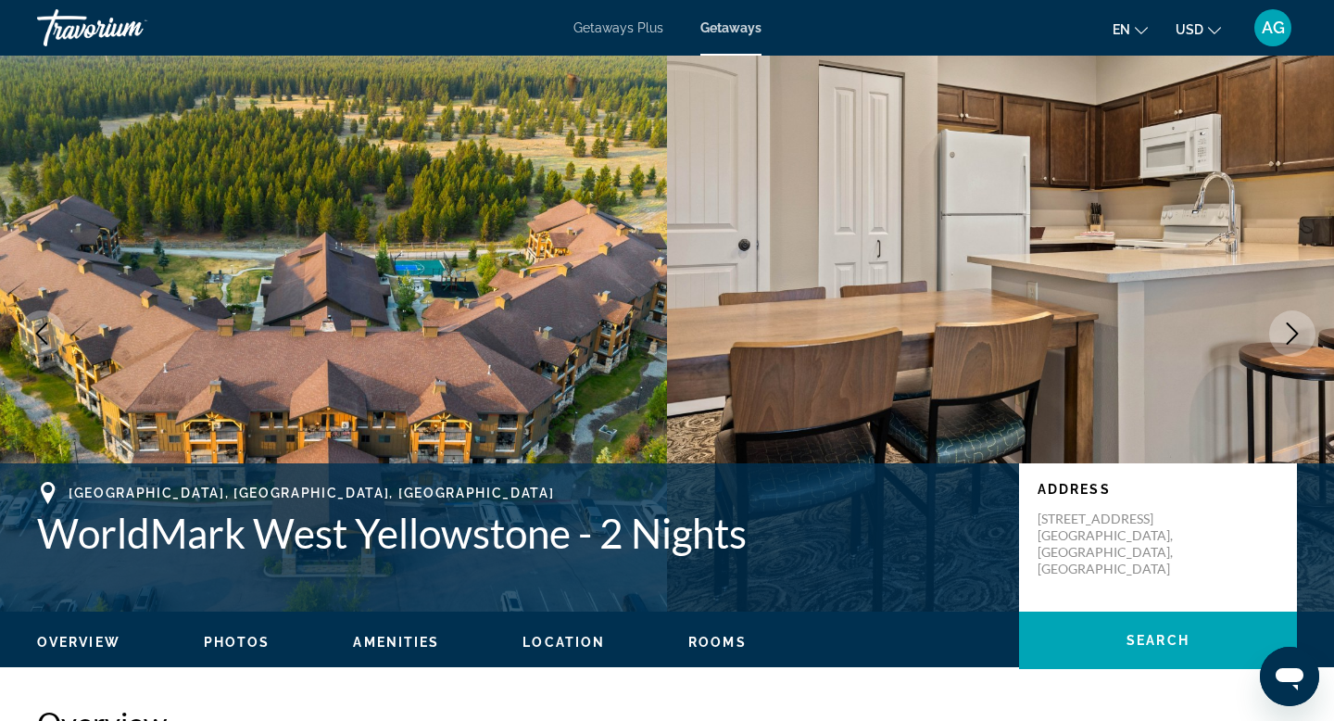
click at [1288, 333] on icon "Next image" at bounding box center [1293, 333] width 22 height 22
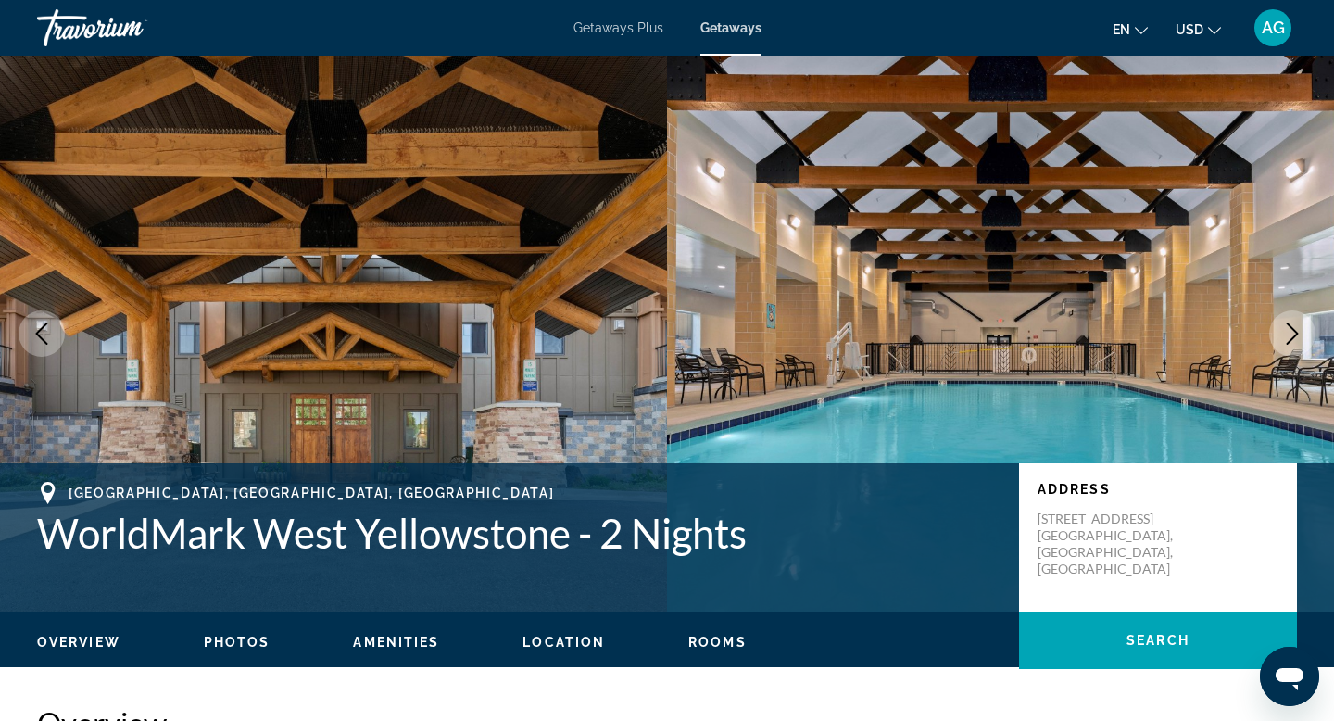
click at [1288, 333] on icon "Next image" at bounding box center [1293, 333] width 22 height 22
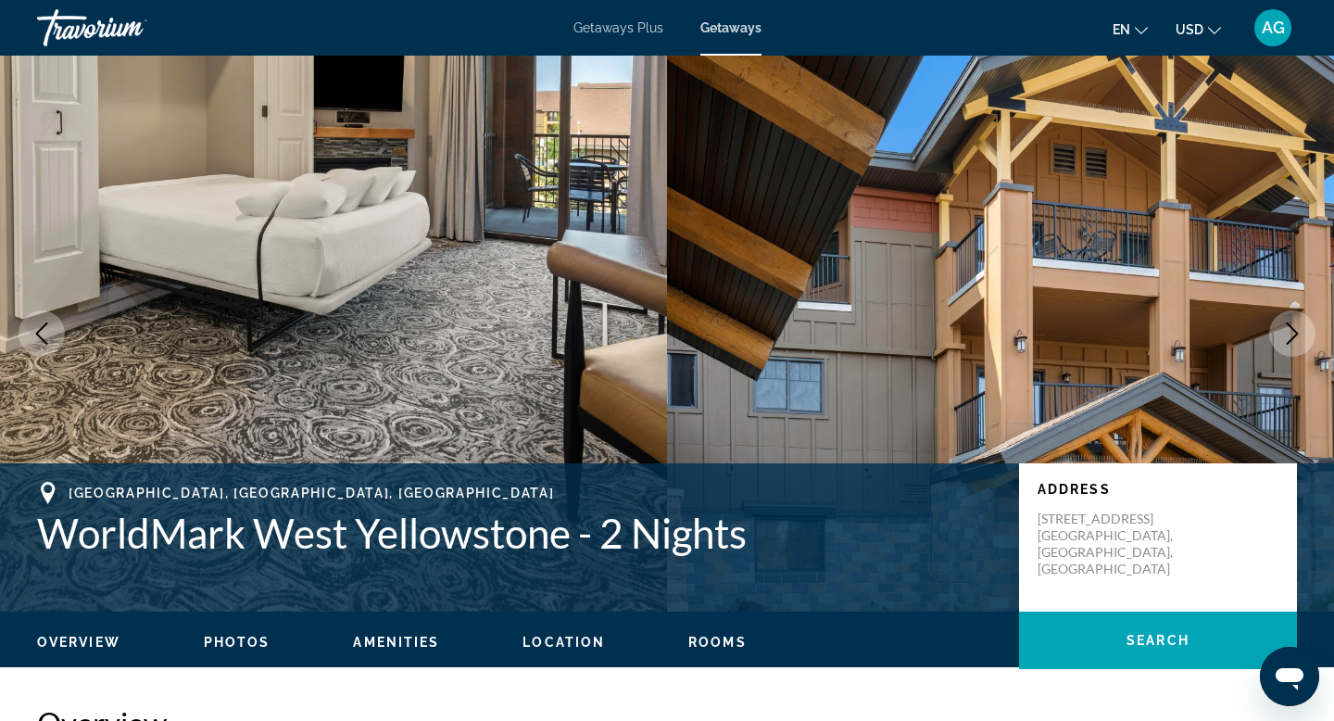
click at [1288, 333] on icon "Next image" at bounding box center [1293, 333] width 22 height 22
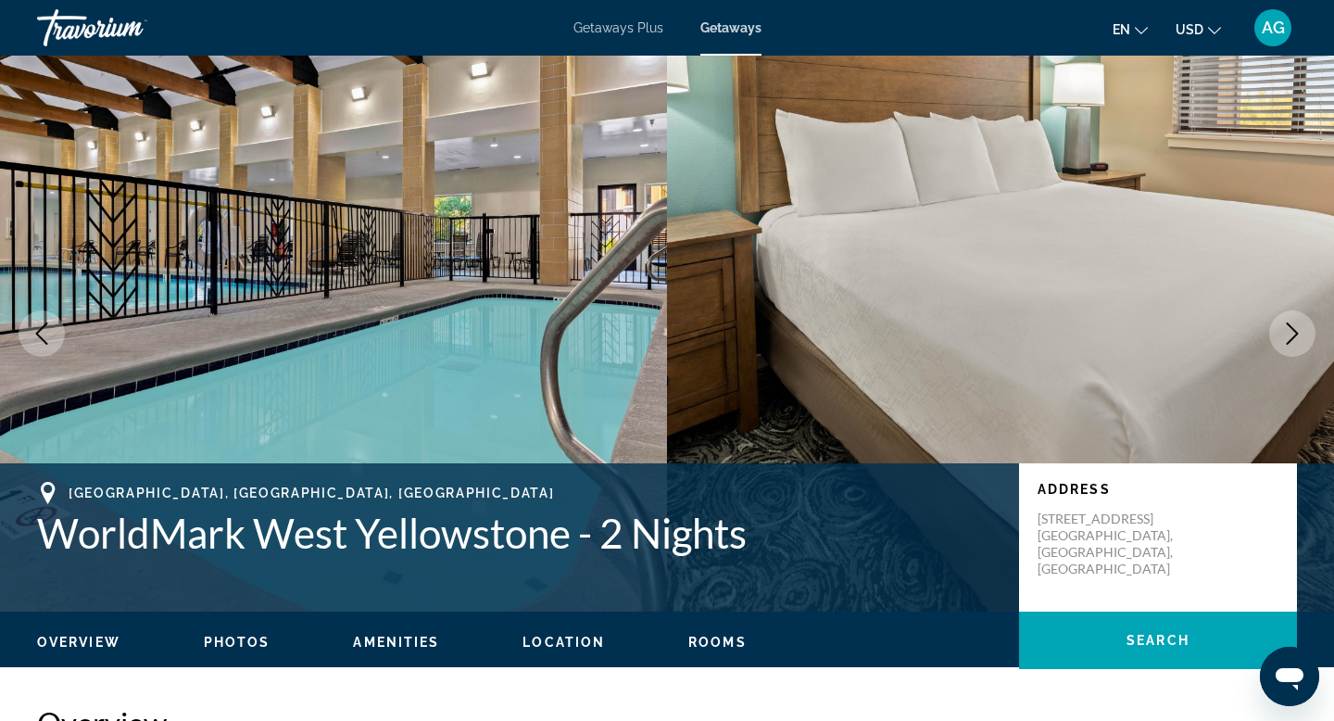
click at [1288, 333] on icon "Next image" at bounding box center [1293, 333] width 22 height 22
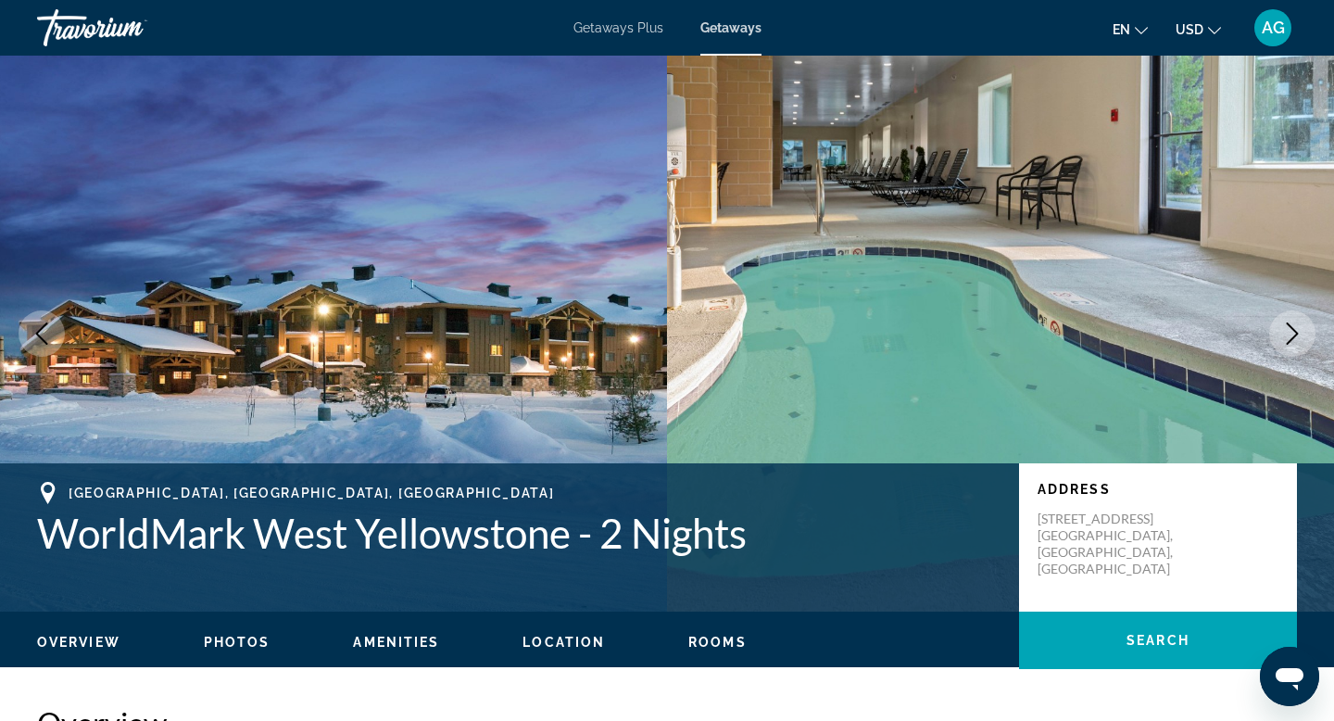
click at [1288, 333] on icon "Next image" at bounding box center [1293, 333] width 22 height 22
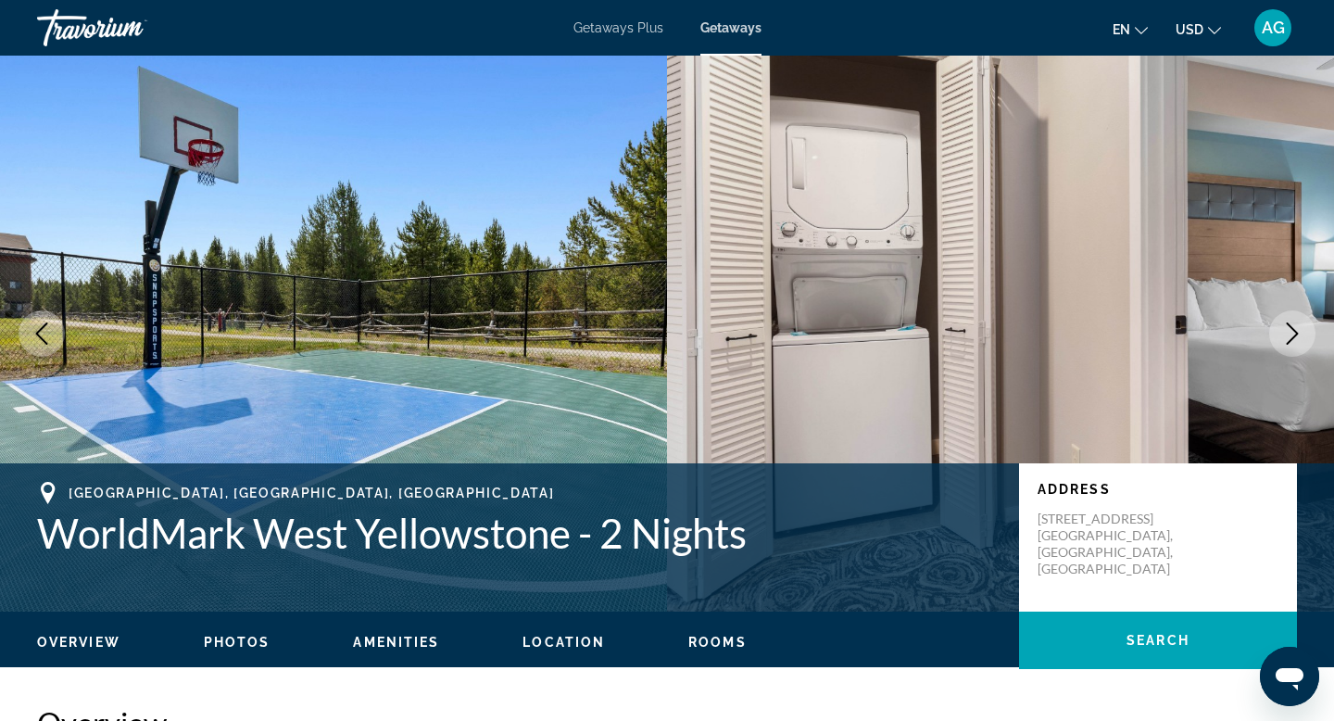
click at [1288, 333] on icon "Next image" at bounding box center [1293, 333] width 22 height 22
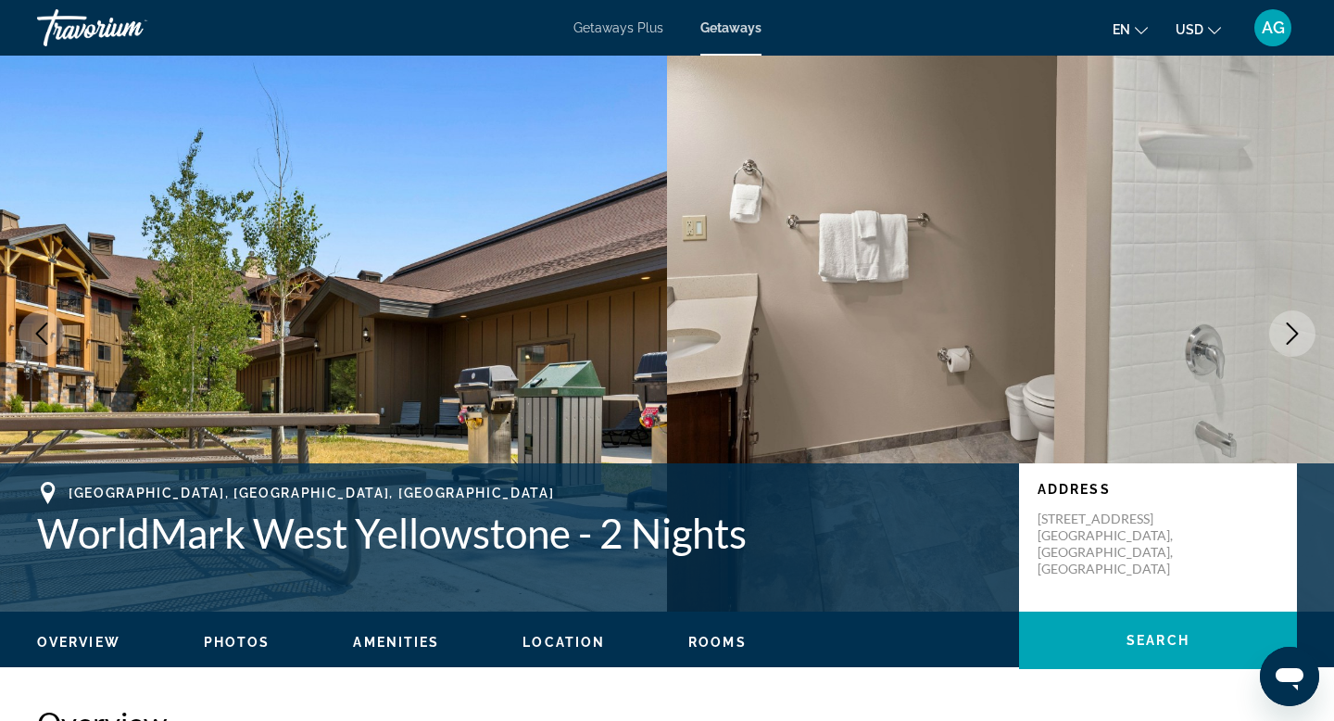
click at [1288, 333] on icon "Next image" at bounding box center [1293, 333] width 22 height 22
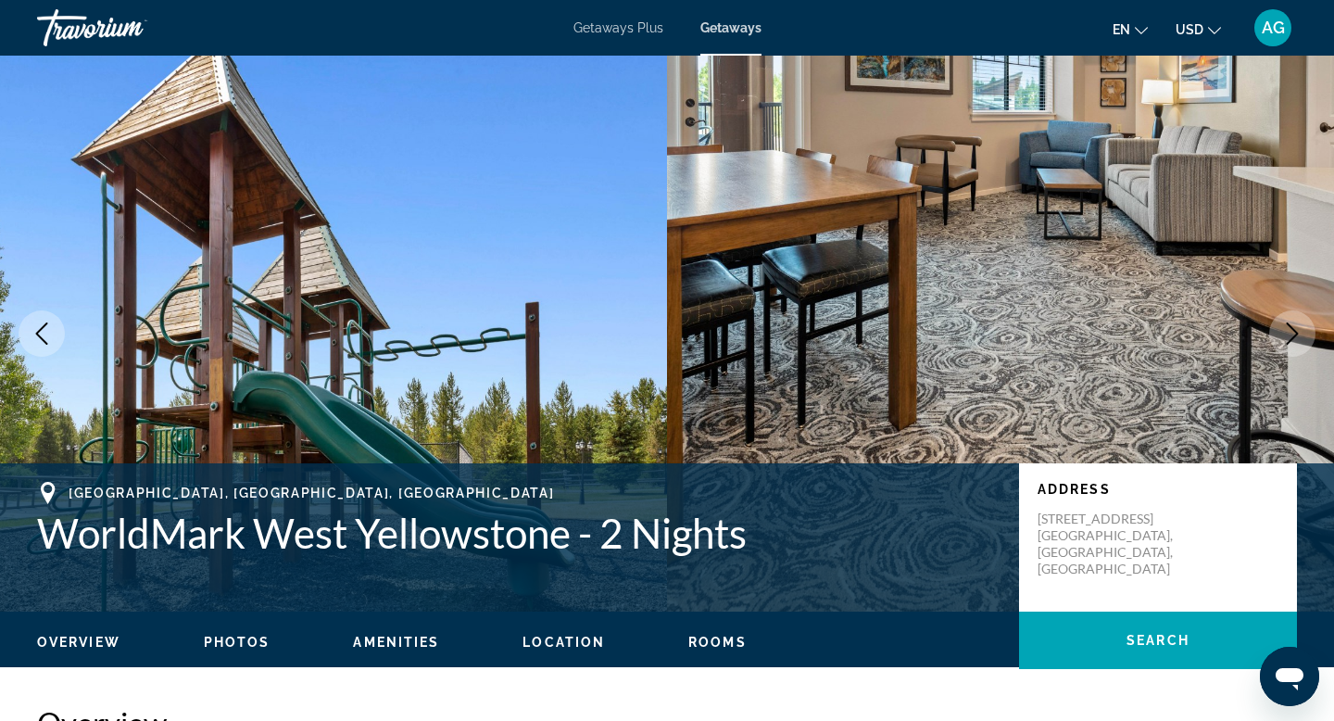
click at [1288, 333] on icon "Next image" at bounding box center [1293, 333] width 22 height 22
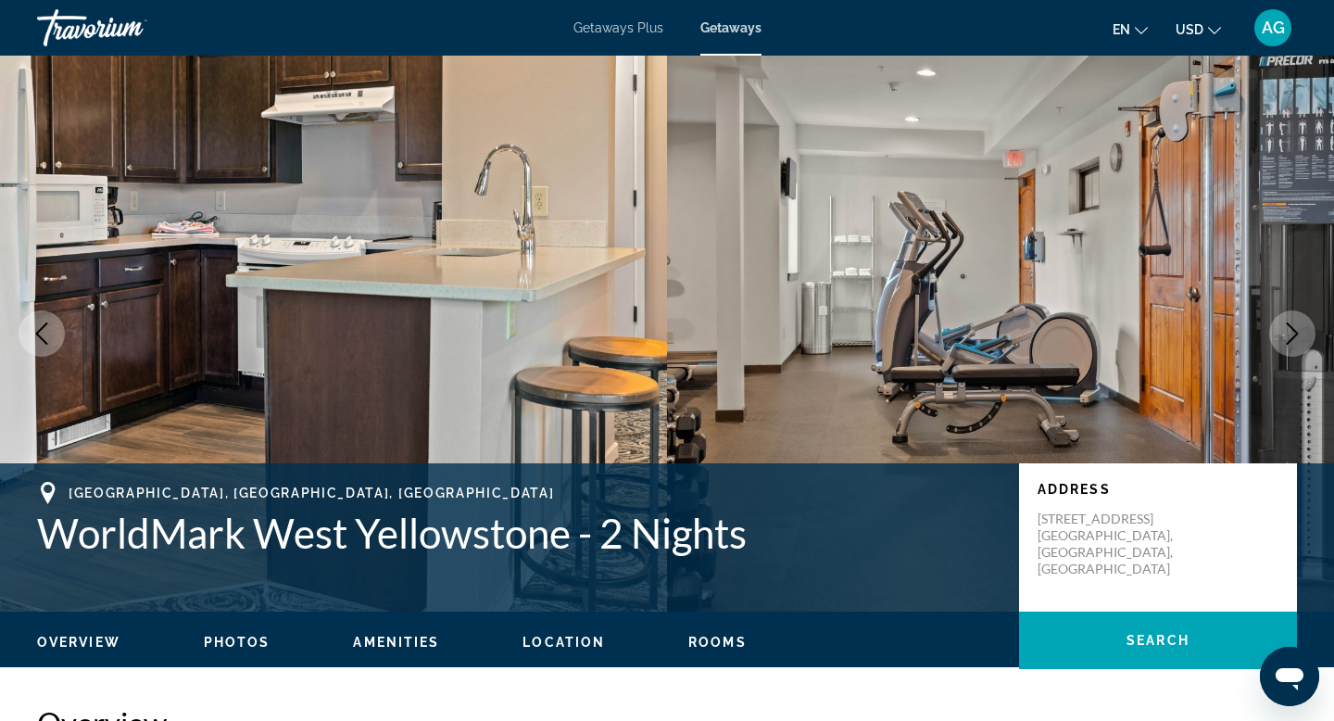
click at [1288, 333] on icon "Next image" at bounding box center [1293, 333] width 22 height 22
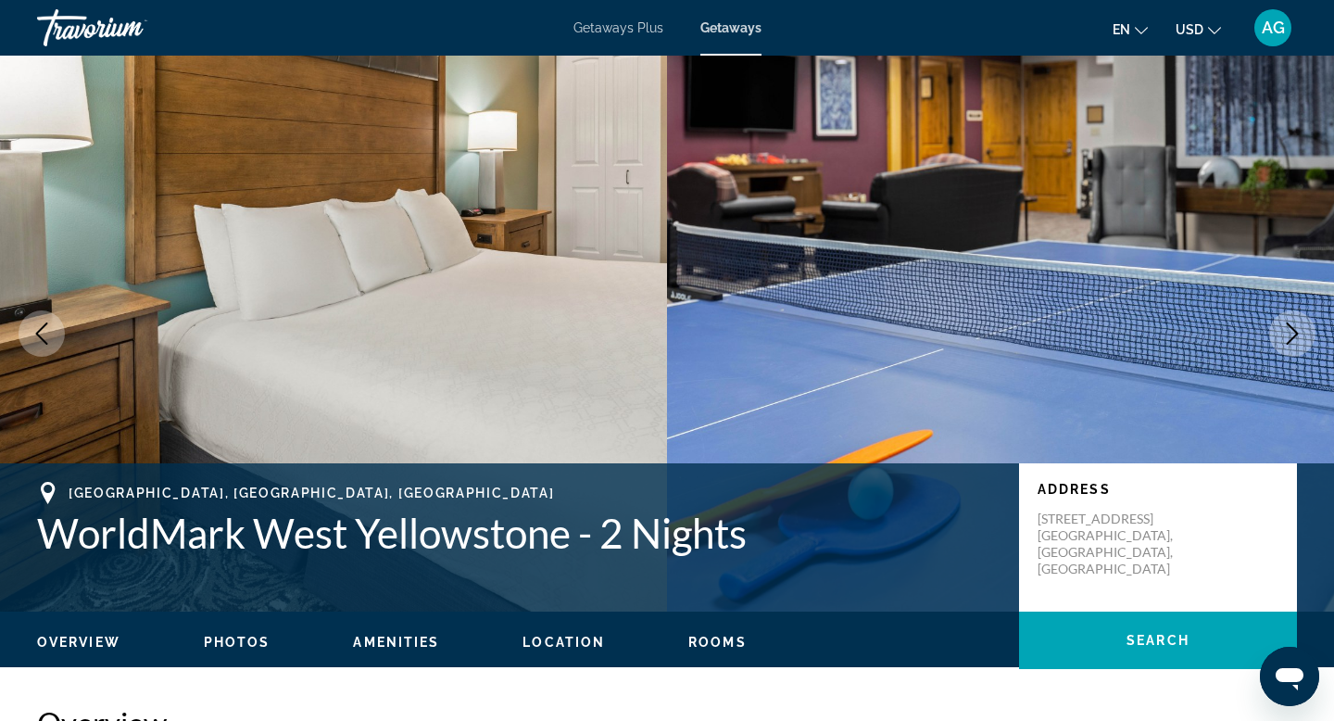
click at [1288, 333] on icon "Next image" at bounding box center [1293, 333] width 22 height 22
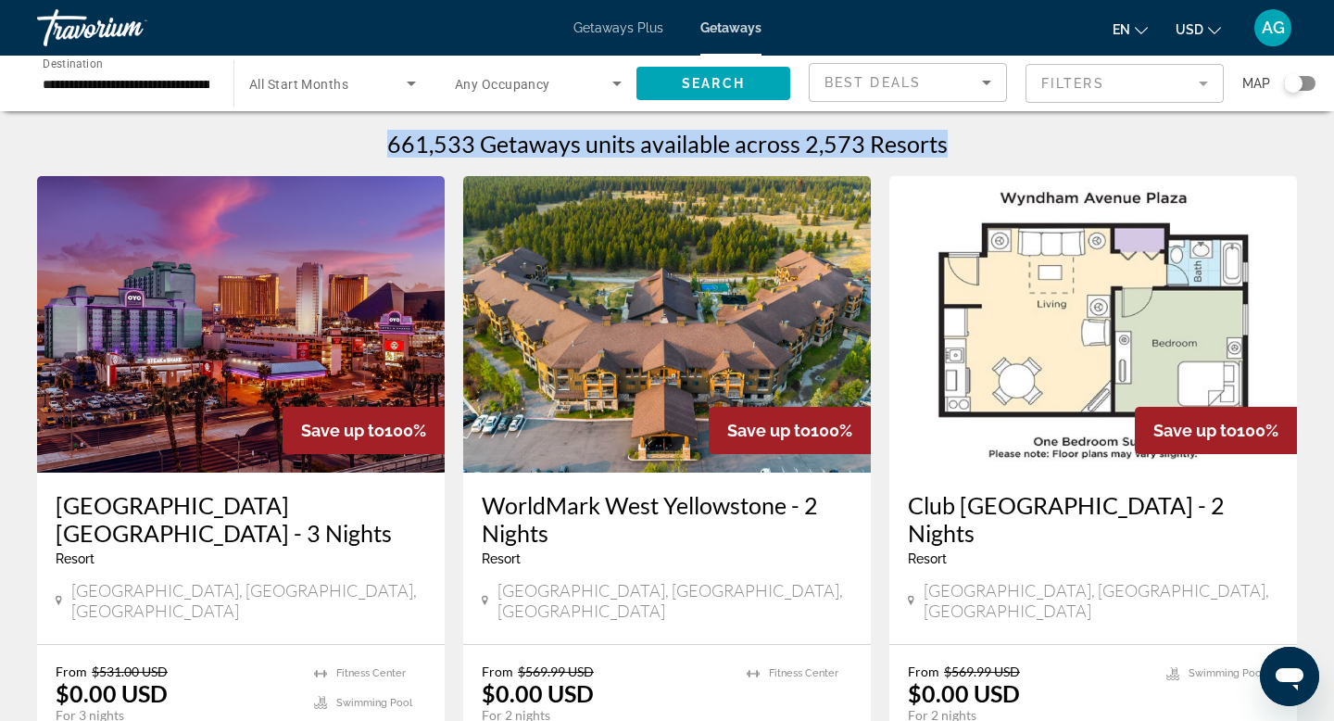
drag, startPoint x: 949, startPoint y: 147, endPoint x: 379, endPoint y: 137, distance: 570.0
click at [379, 137] on div "661,533 Getaways units available across 2,573 Resorts" at bounding box center [667, 144] width 1260 height 28
copy h1 "661,533 Getaways units available across 2,573 Resorts"
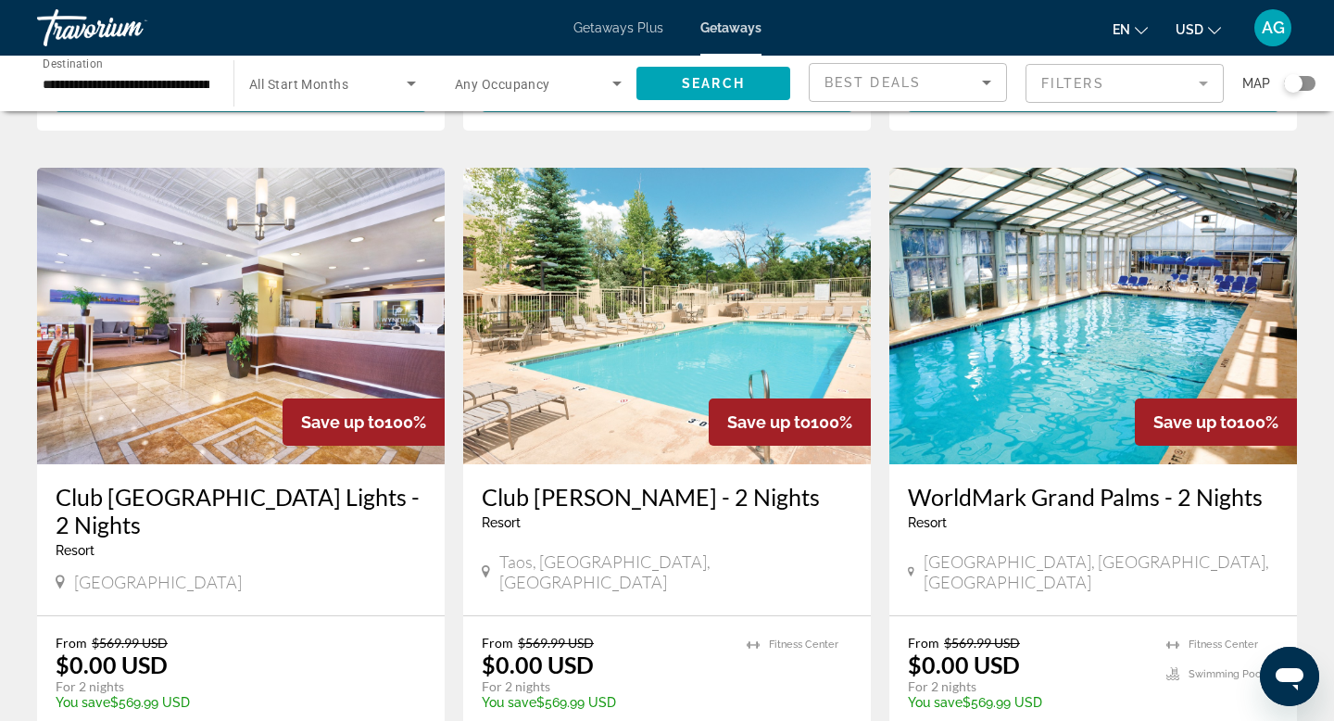
scroll to position [688, 0]
click at [1035, 298] on img "Main content" at bounding box center [1094, 315] width 408 height 297
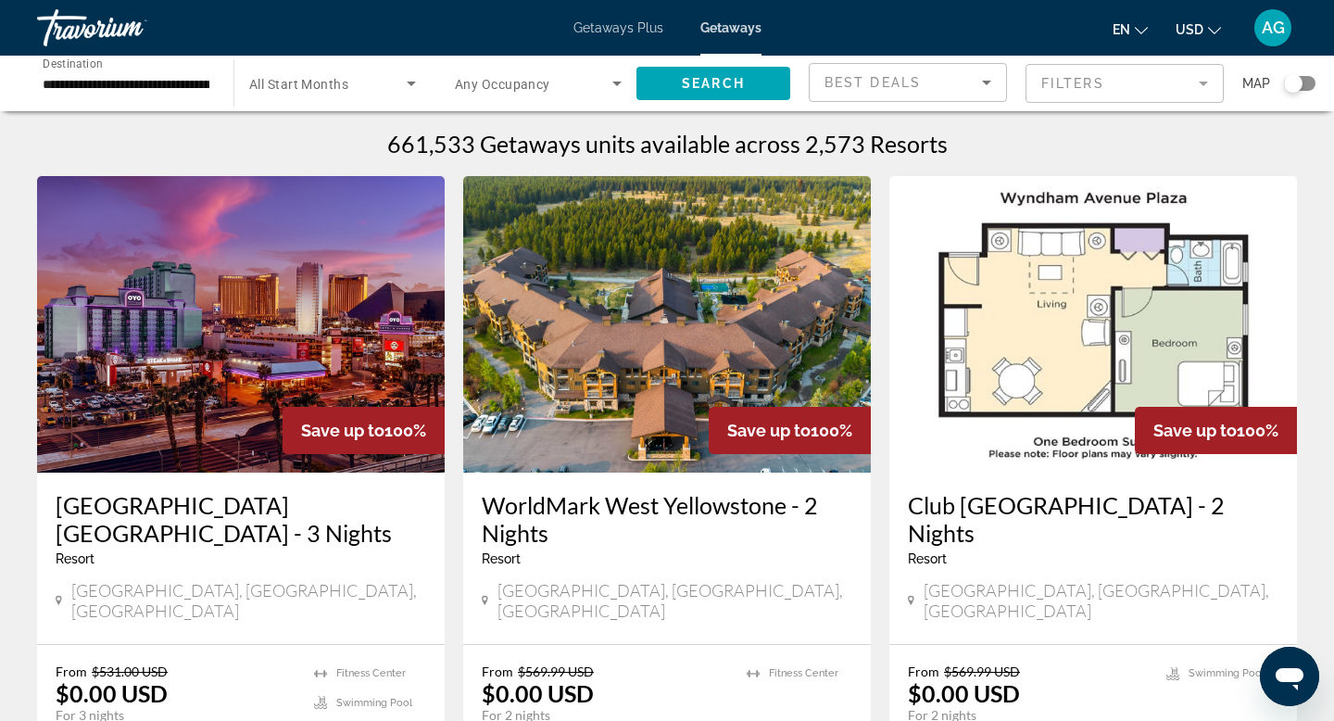
click at [1206, 87] on mat-form-field "Filters" at bounding box center [1125, 83] width 198 height 39
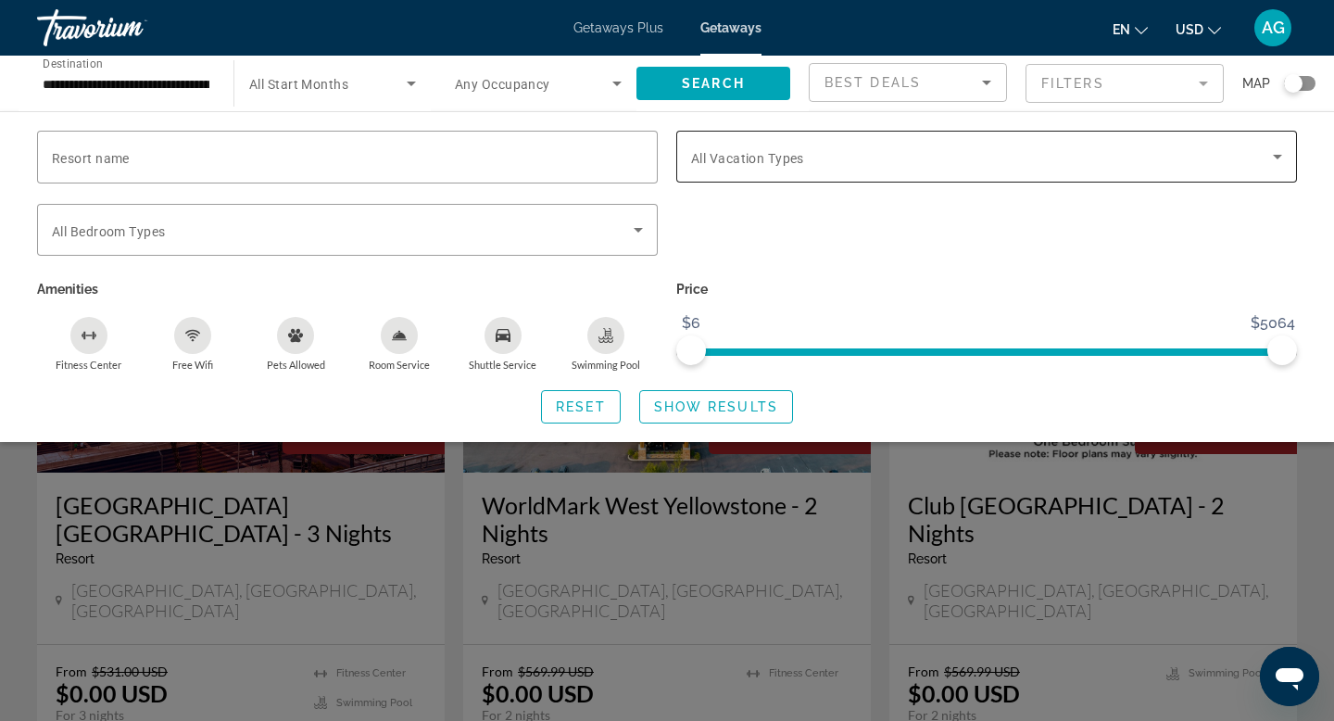
click at [751, 169] on div "Search widget" at bounding box center [986, 157] width 591 height 52
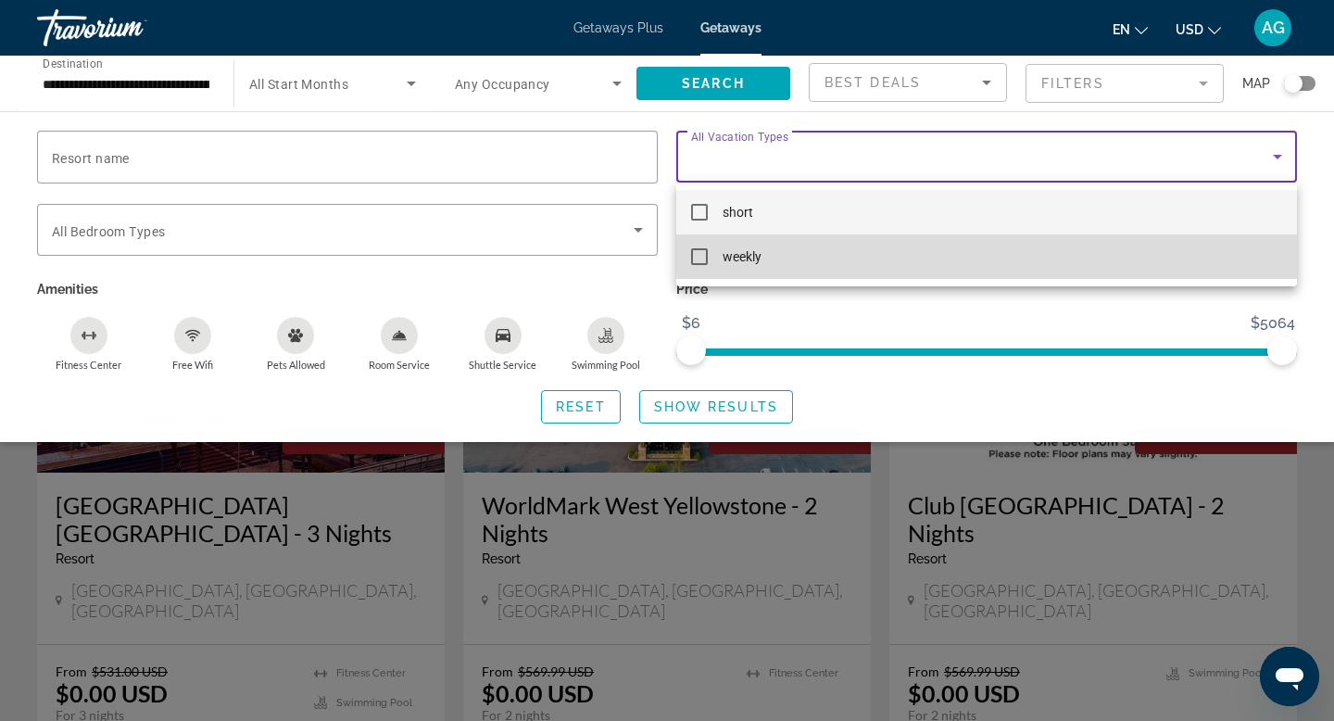
click at [702, 259] on mat-pseudo-checkbox at bounding box center [699, 256] width 17 height 17
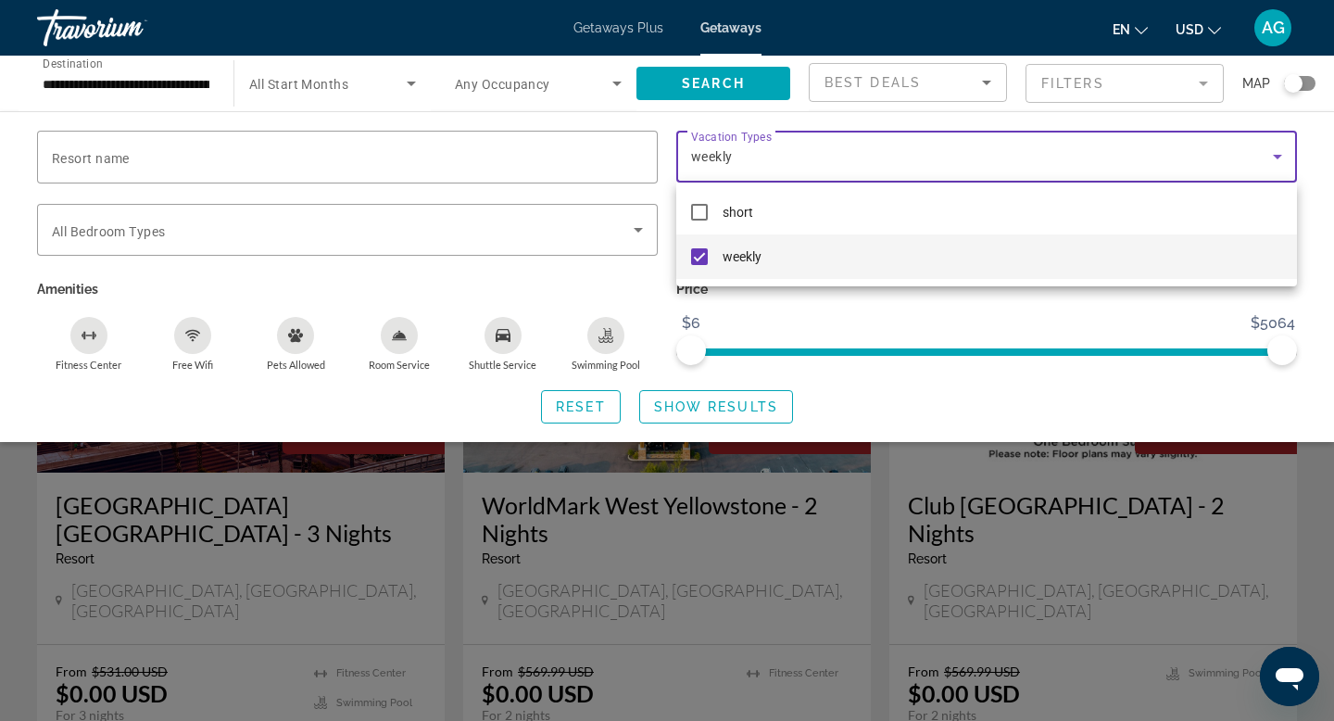
click at [711, 403] on div at bounding box center [667, 360] width 1334 height 721
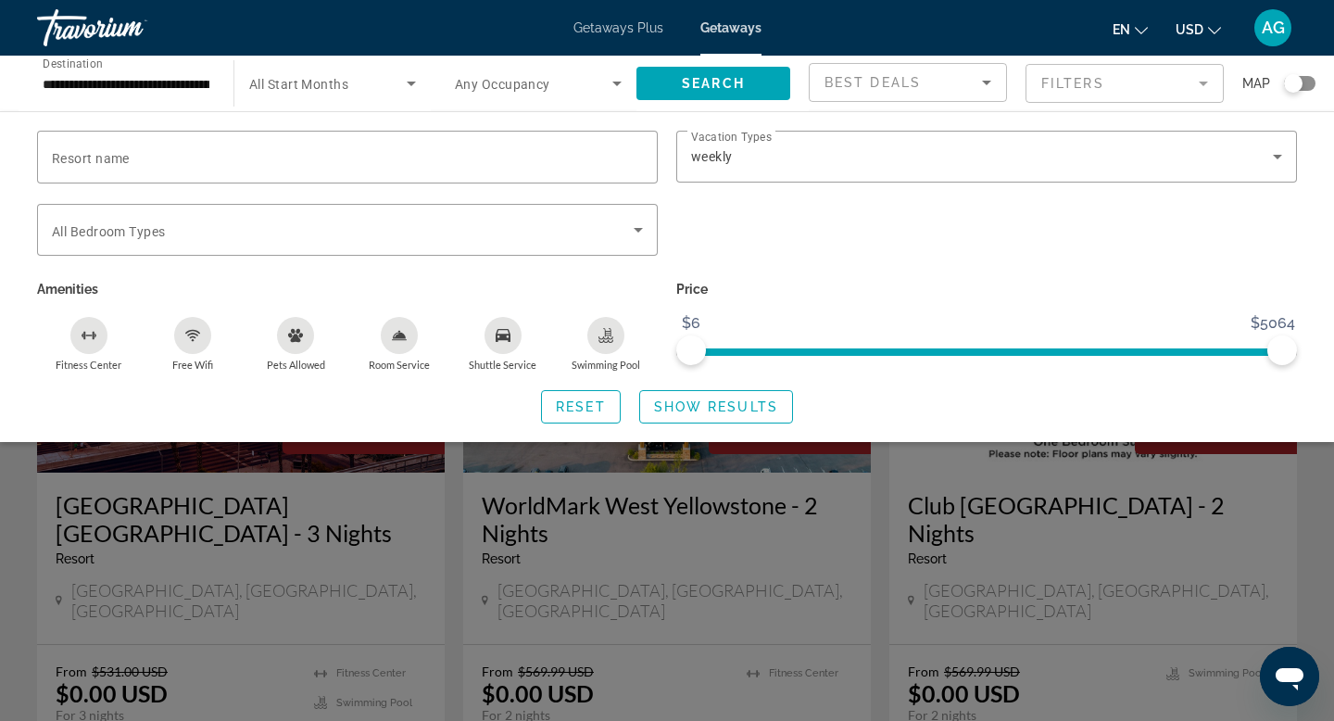
click at [711, 403] on span "Show Results" at bounding box center [716, 406] width 124 height 15
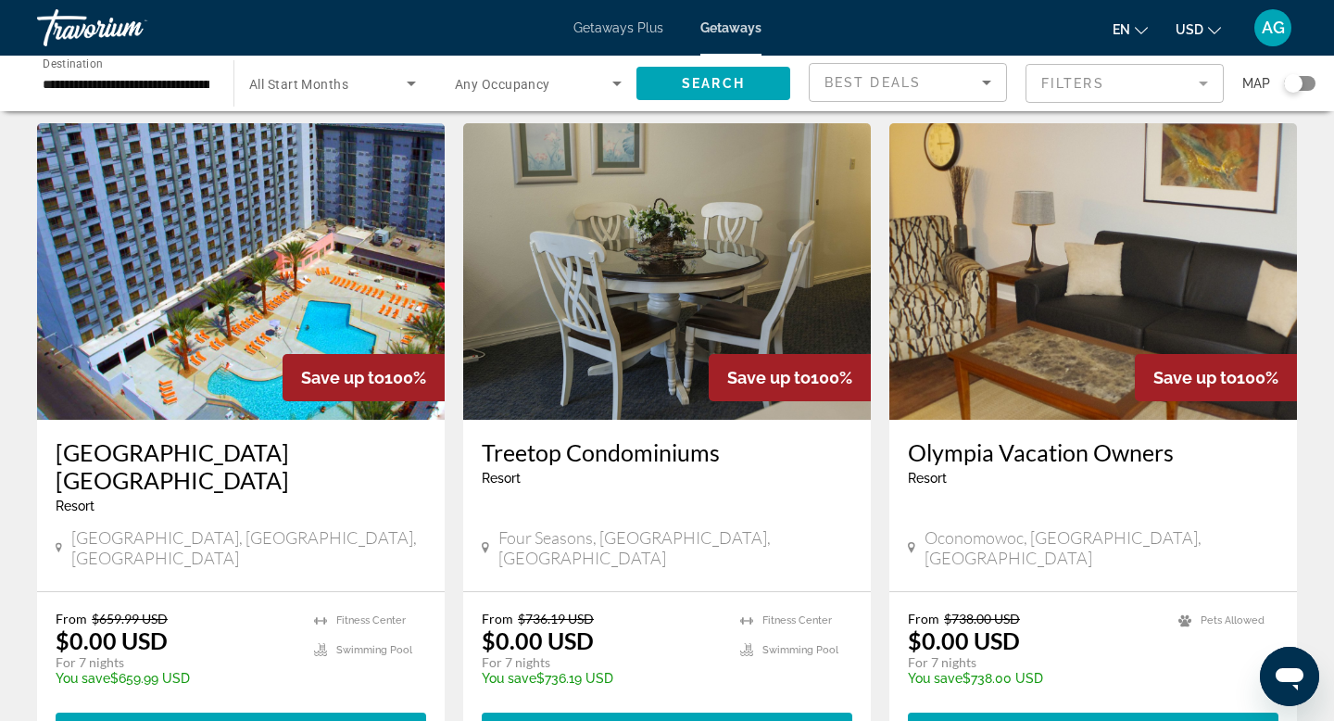
scroll to position [35, 0]
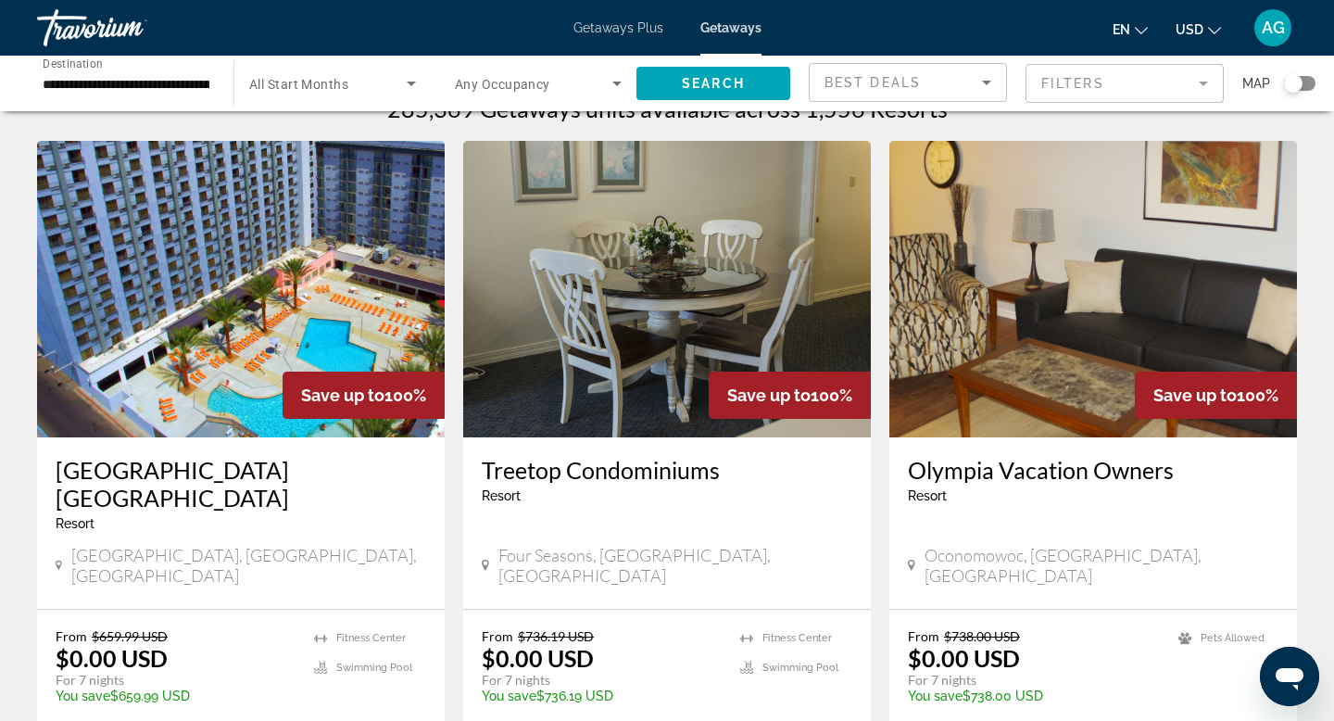
click at [171, 302] on img "Main content" at bounding box center [241, 289] width 408 height 297
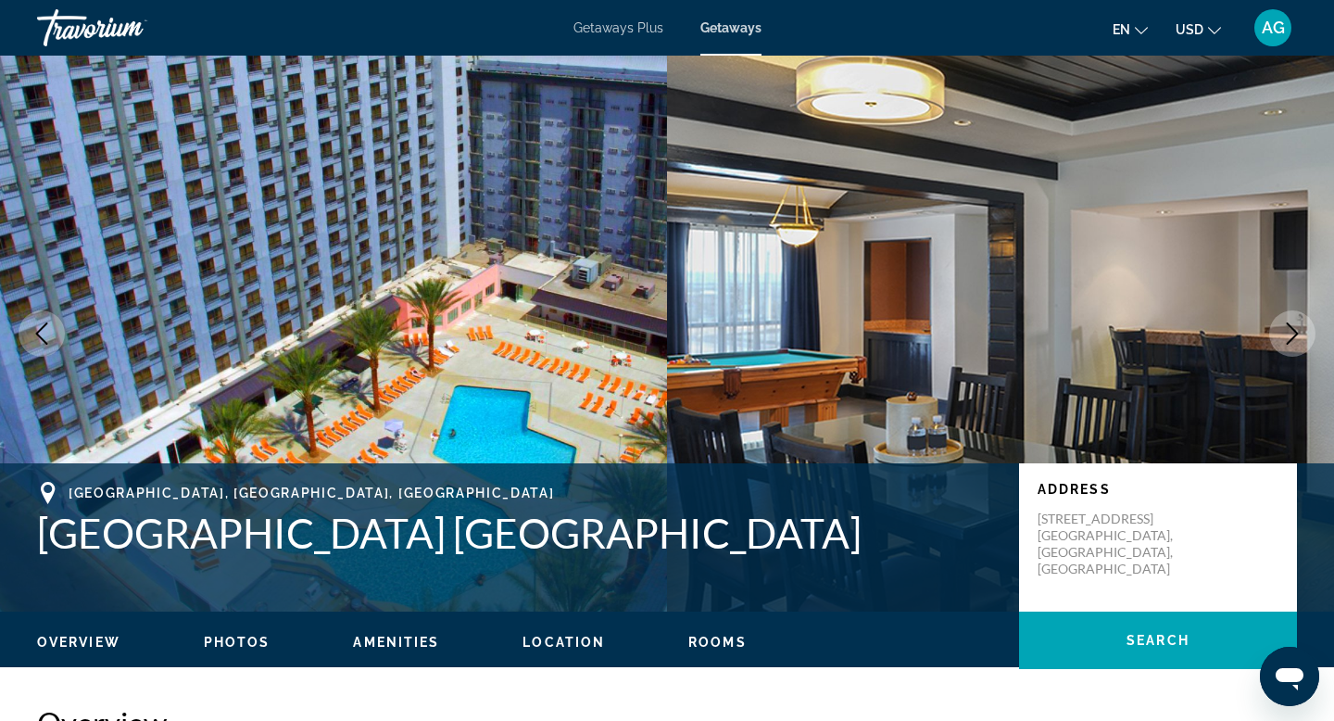
click at [1276, 333] on button "Next image" at bounding box center [1293, 333] width 46 height 46
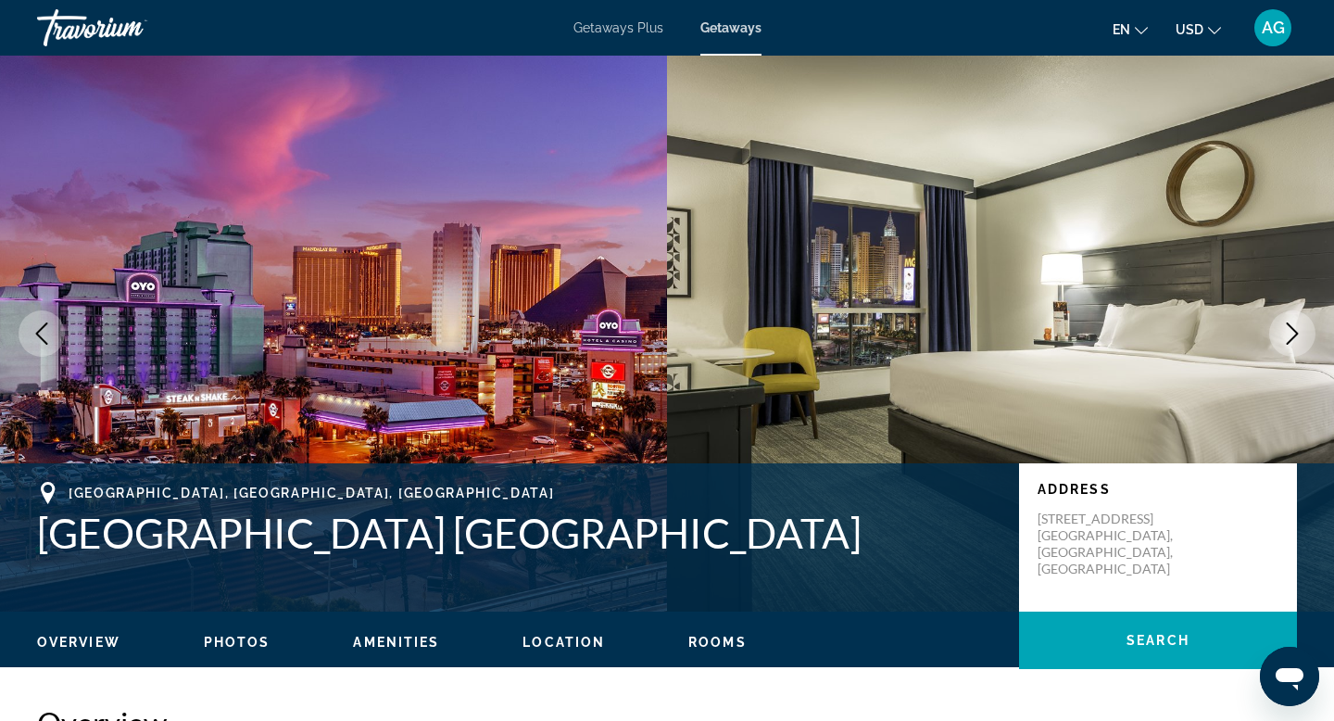
click at [1276, 334] on button "Next image" at bounding box center [1293, 333] width 46 height 46
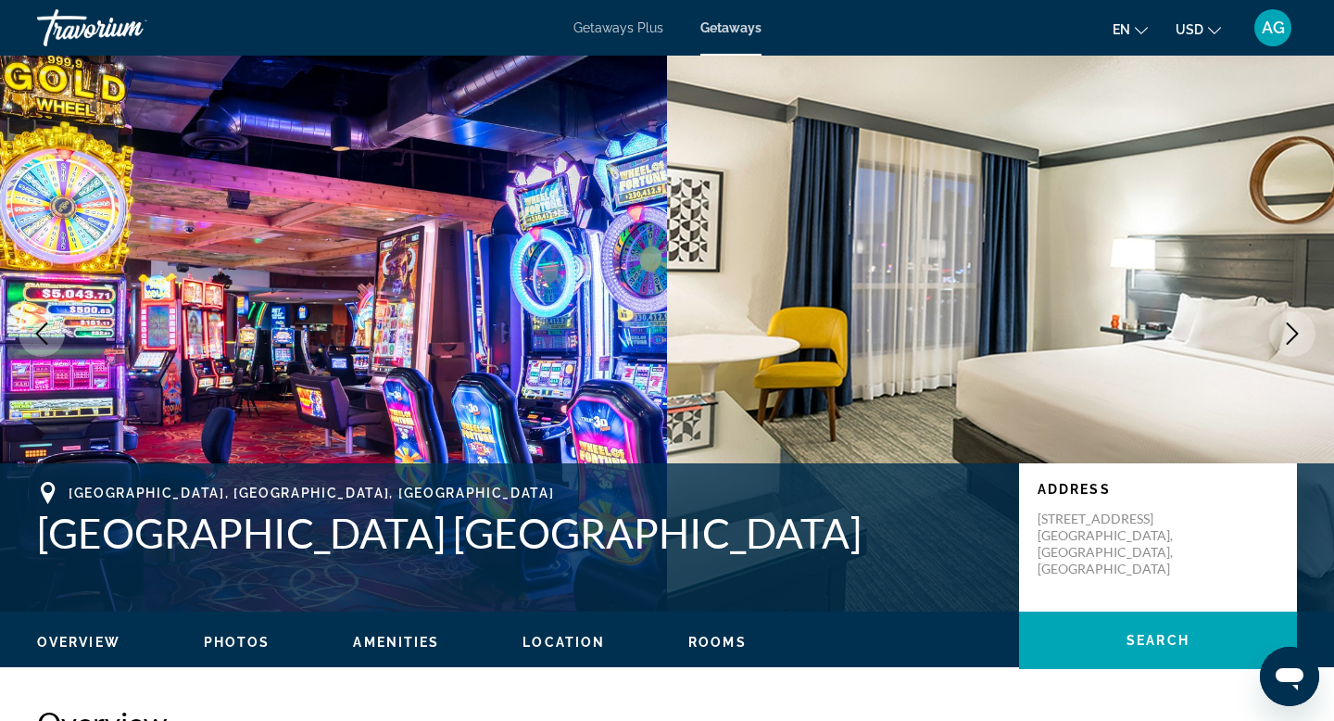
click at [1280, 334] on button "Next image" at bounding box center [1293, 333] width 46 height 46
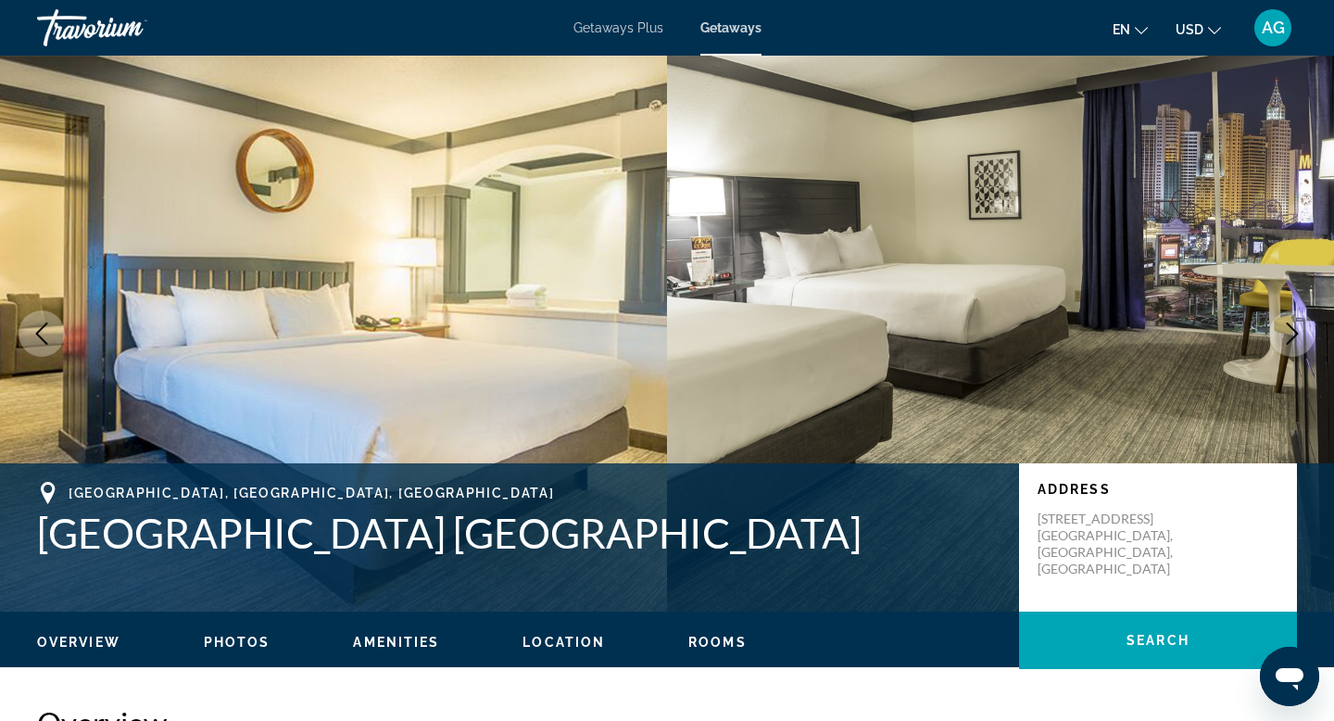
click at [1280, 334] on button "Next image" at bounding box center [1293, 333] width 46 height 46
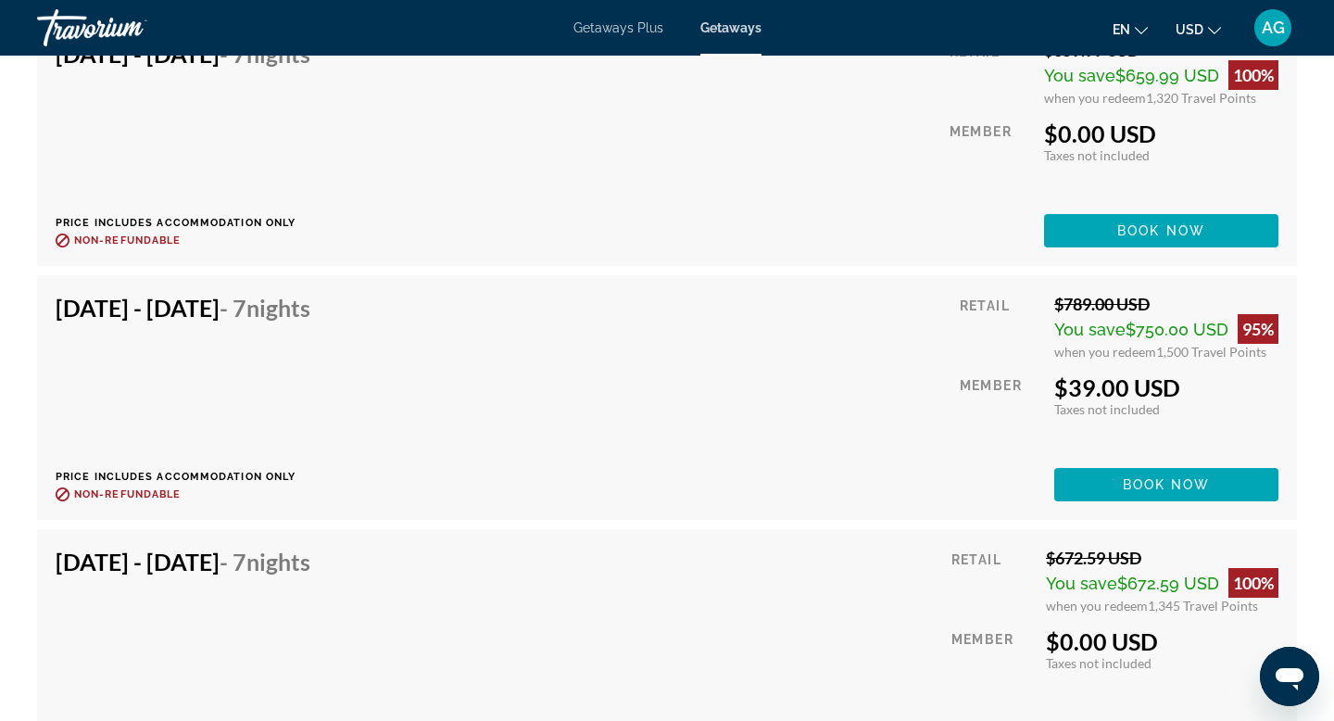
scroll to position [3564, 0]
